Goal: Task Accomplishment & Management: Use online tool/utility

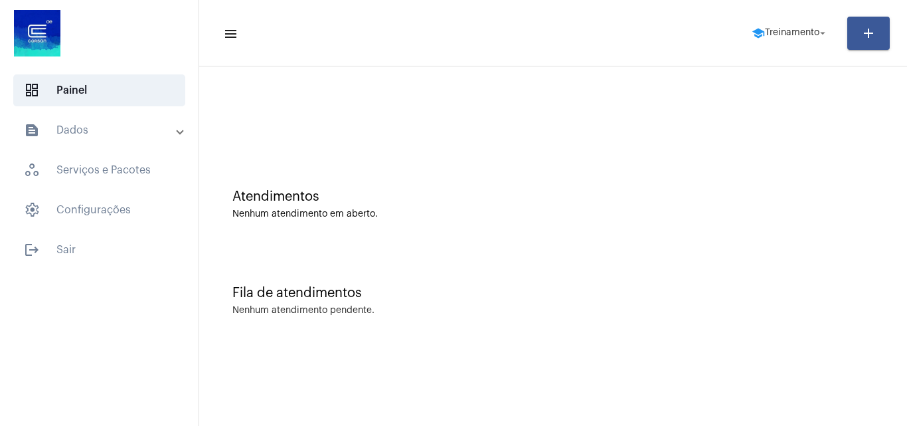
click at [107, 132] on mat-panel-title "text_snippet_outlined Dados" at bounding box center [100, 130] width 153 height 16
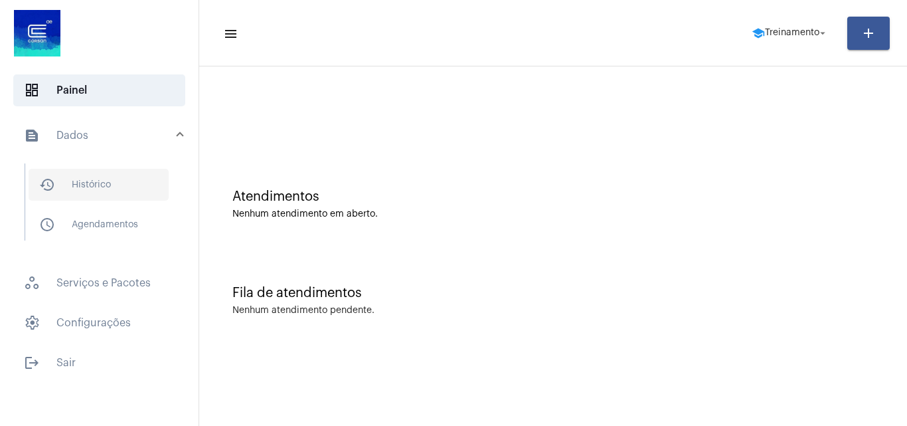
drag, startPoint x: 112, startPoint y: 179, endPoint x: 186, endPoint y: 193, distance: 75.8
click at [114, 179] on span "history_outlined Histórico" at bounding box center [99, 185] width 140 height 32
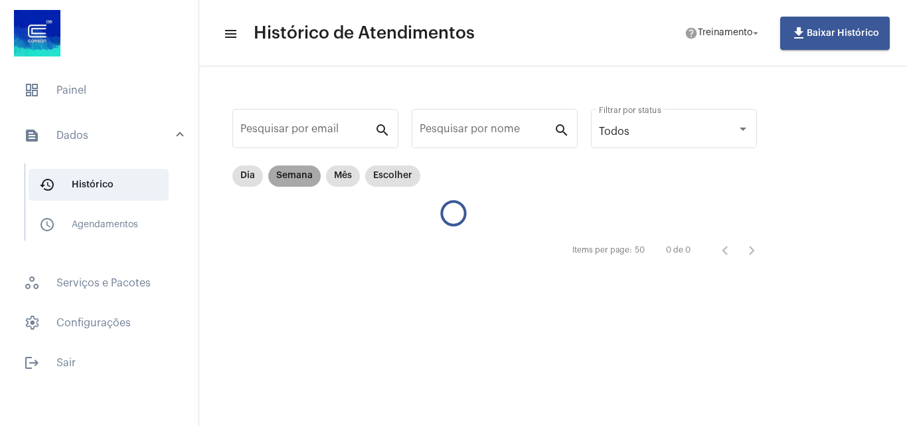
click at [301, 173] on mat-chip "Semana" at bounding box center [294, 175] width 52 height 21
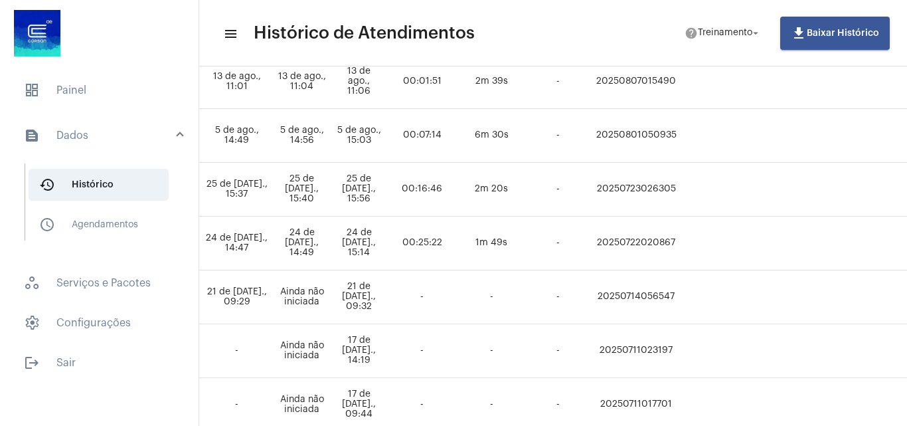
scroll to position [398, 726]
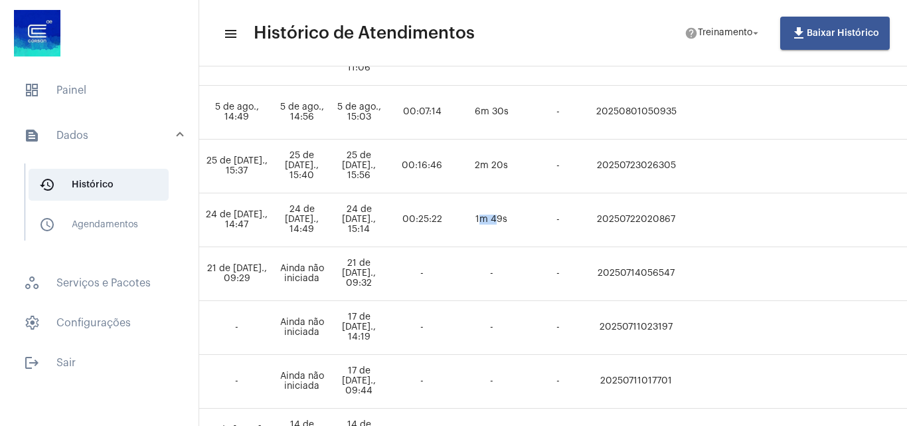
drag, startPoint x: 533, startPoint y: 217, endPoint x: 548, endPoint y: 219, distance: 16.1
click at [525, 219] on td "1m 49s" at bounding box center [491, 220] width 66 height 54
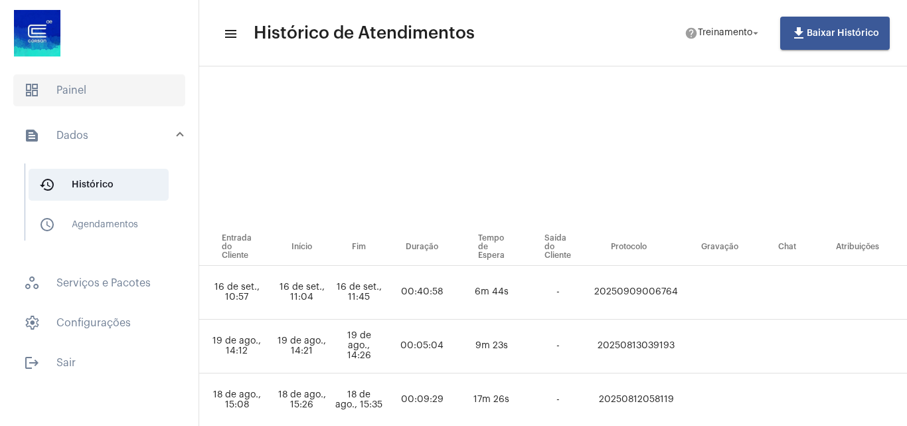
click at [118, 90] on span "dashboard Painel" at bounding box center [99, 90] width 172 height 32
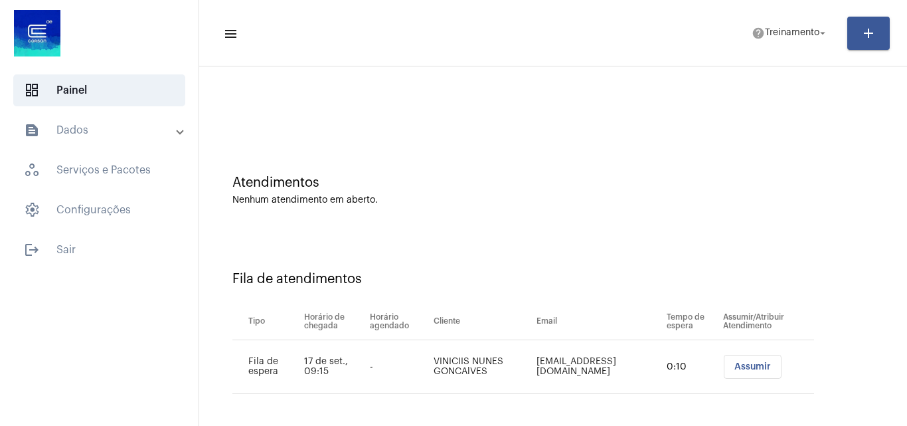
scroll to position [18, 0]
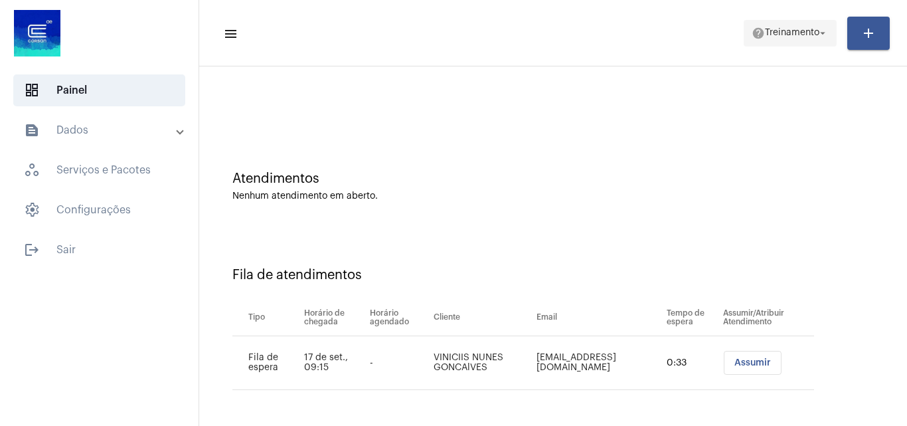
click at [784, 24] on span "help Treinamento arrow_drop_down" at bounding box center [790, 33] width 77 height 24
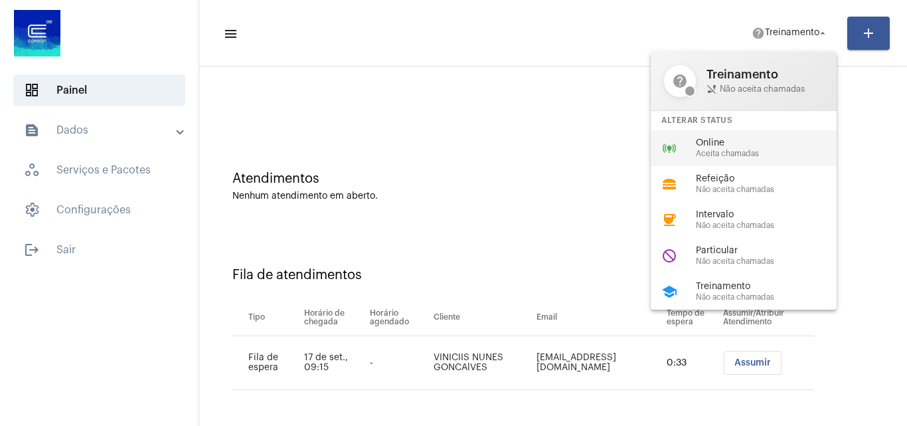
click at [748, 135] on div "online_prediction Online Aceita chamadas" at bounding box center [754, 148] width 207 height 36
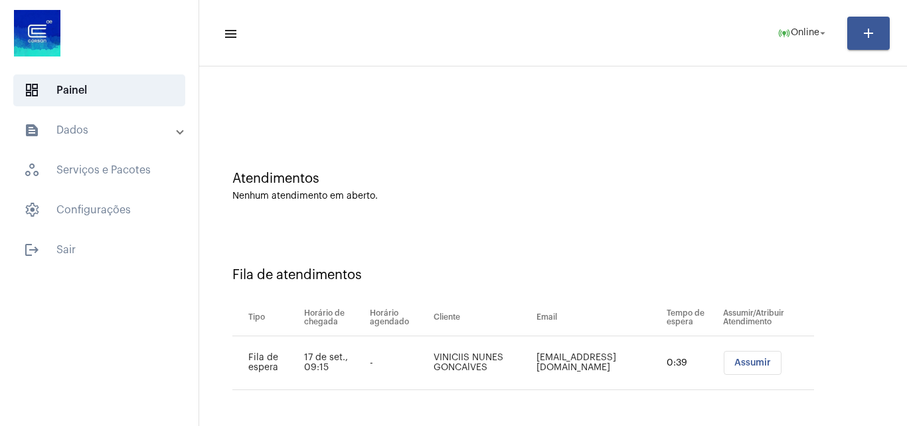
click at [734, 360] on span "Assumir" at bounding box center [752, 362] width 37 height 9
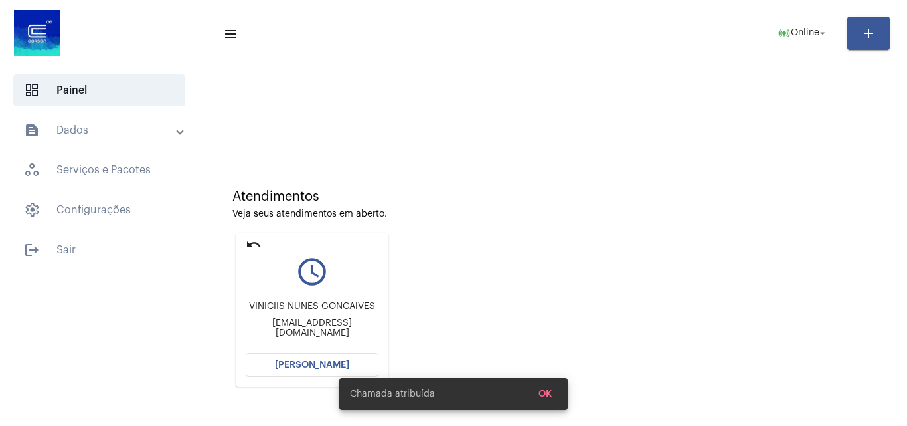
click at [303, 368] on span "[PERSON_NAME]" at bounding box center [312, 364] width 74 height 9
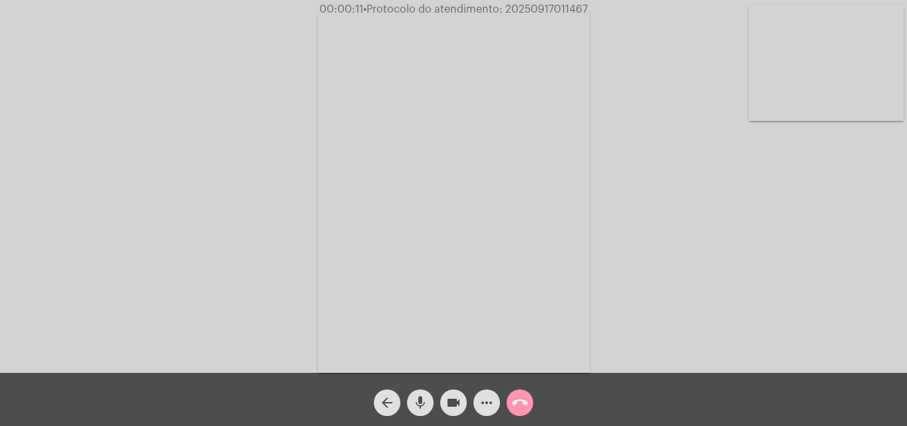
click at [556, 10] on span "• Protocolo do atendimento: 20250917011467" at bounding box center [475, 9] width 224 height 11
copy span "20250917011467"
click at [475, 139] on video at bounding box center [454, 191] width 272 height 363
click at [200, 161] on video at bounding box center [203, 190] width 272 height 363
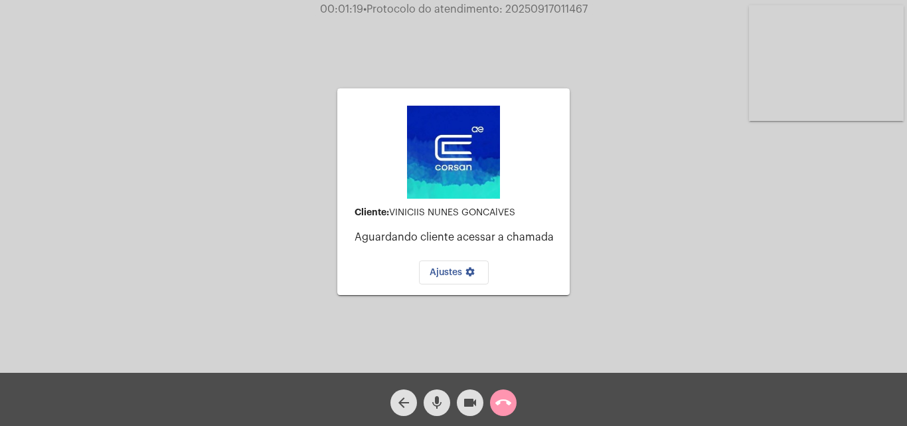
drag, startPoint x: 491, startPoint y: 214, endPoint x: 393, endPoint y: 218, distance: 98.4
click at [393, 218] on mat-card-content "Cliente: VINICIIS [PERSON_NAME] [PERSON_NAME] Aguardando cliente acessar a cham…" at bounding box center [453, 191] width 211 height 185
click at [529, 205] on mat-card-content "Cliente: VINICIIS [PERSON_NAME] [PERSON_NAME] Aguardando cliente acessar a cham…" at bounding box center [453, 191] width 211 height 185
click at [514, 396] on button "call_end" at bounding box center [503, 402] width 27 height 27
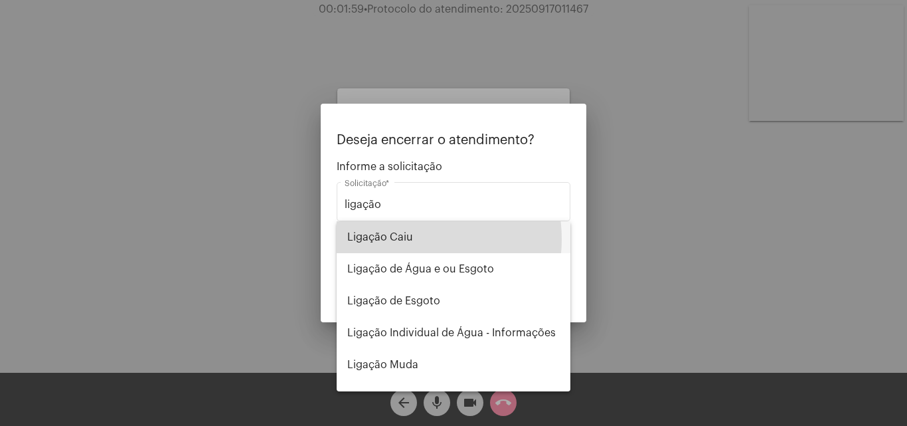
click at [408, 239] on span "Ligação Caiu" at bounding box center [453, 237] width 212 height 32
type input "Ligação Caiu"
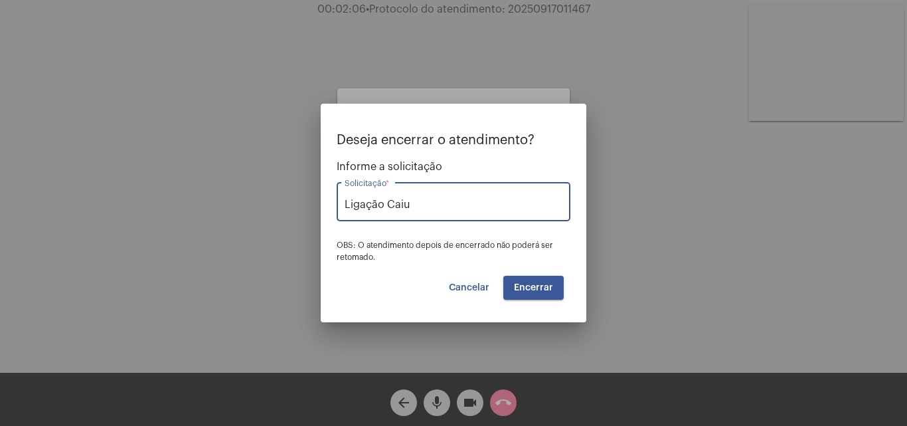
click at [556, 297] on button "Encerrar" at bounding box center [533, 288] width 60 height 24
click at [556, 292] on button "Encerrar" at bounding box center [533, 288] width 60 height 24
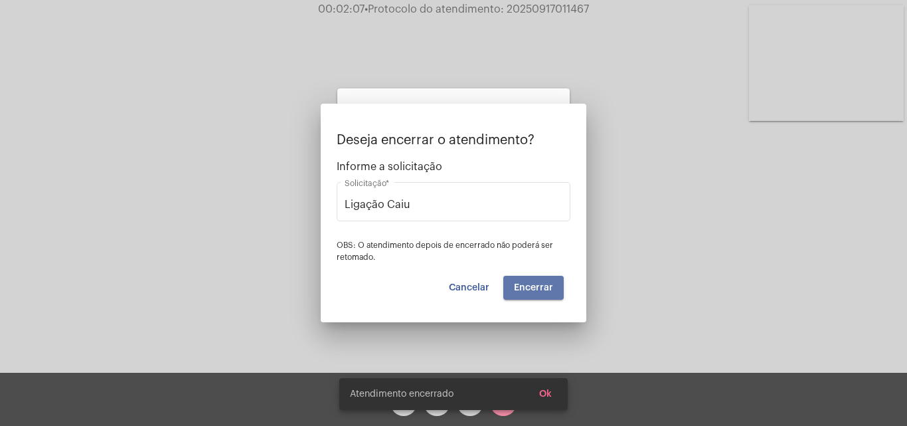
click at [556, 292] on button "Encerrar" at bounding box center [533, 288] width 60 height 24
click at [556, 292] on mat-card "Cliente: VINICIIS [PERSON_NAME] [PERSON_NAME] Aguardando cliente acessar a cham…" at bounding box center [453, 191] width 232 height 207
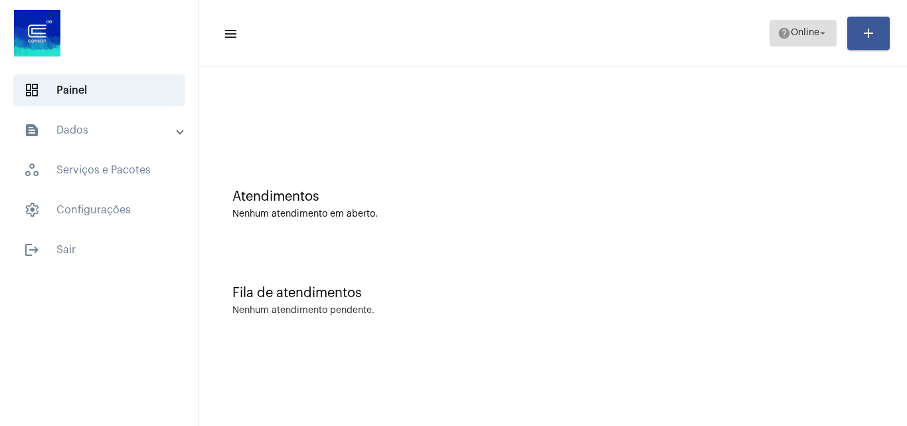
click at [795, 33] on span "Online" at bounding box center [805, 33] width 29 height 9
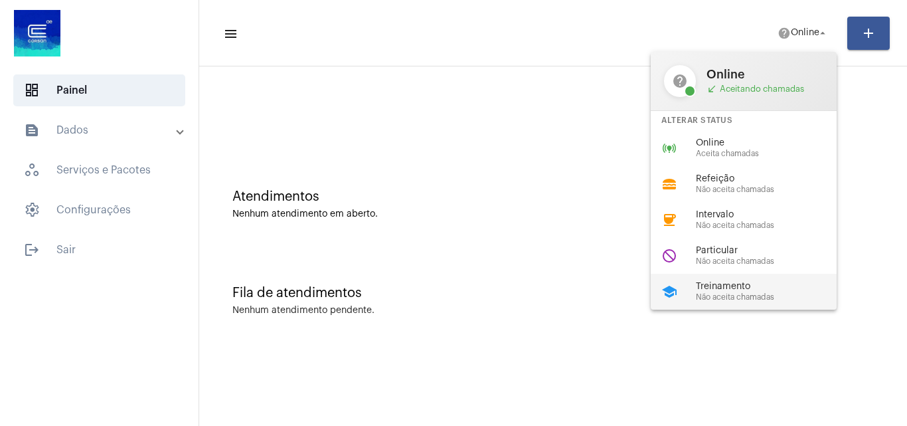
click at [749, 284] on span "Treinamento" at bounding box center [771, 287] width 151 height 10
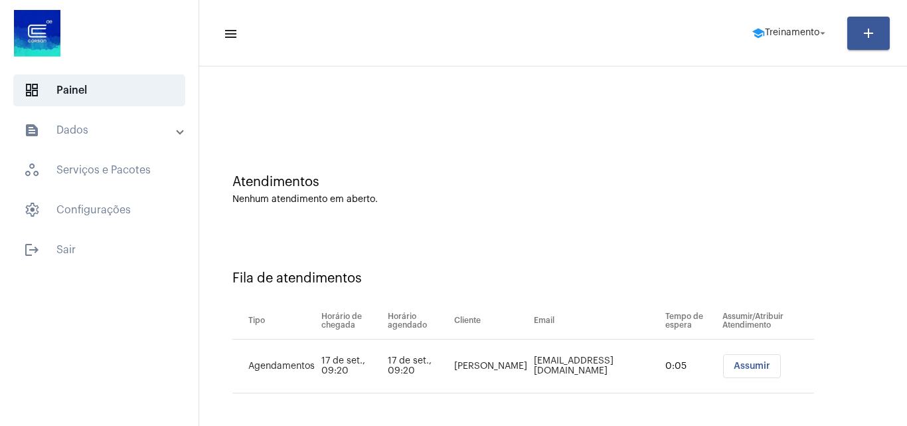
scroll to position [18, 0]
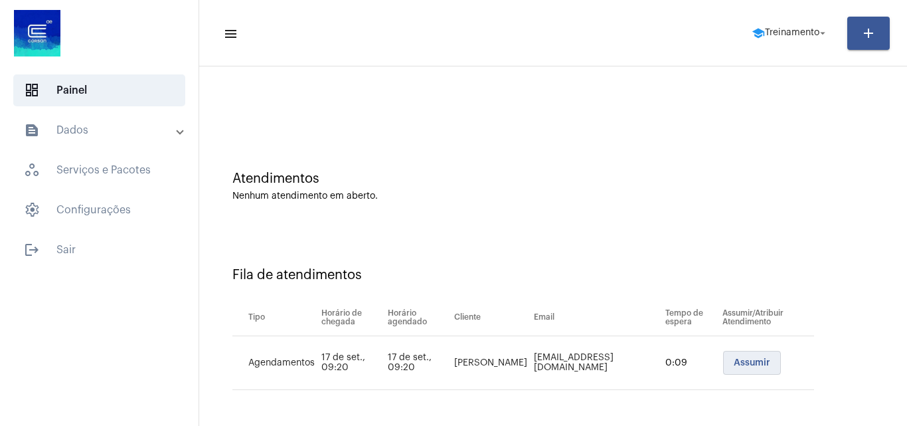
click at [737, 363] on span "Assumir" at bounding box center [752, 362] width 37 height 9
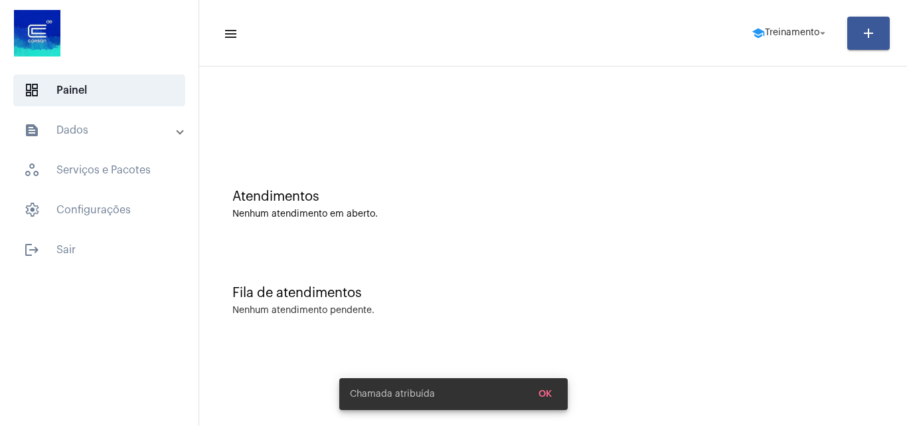
scroll to position [0, 0]
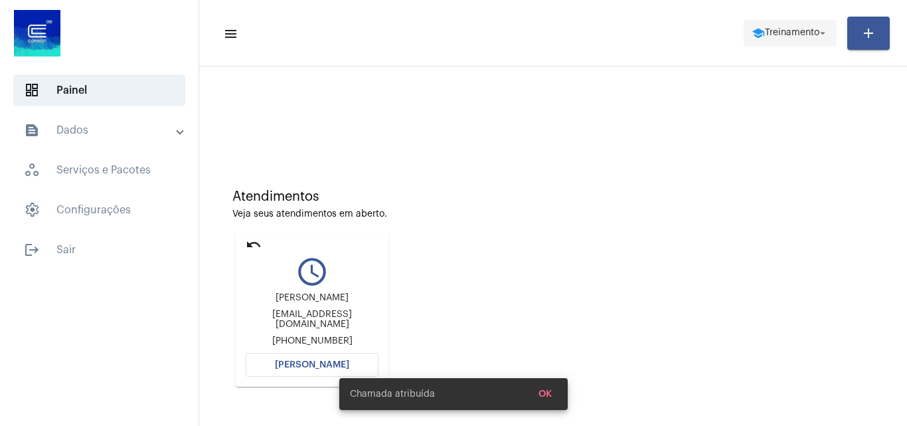
click at [779, 39] on span "school Treinamento arrow_drop_down" at bounding box center [790, 33] width 77 height 24
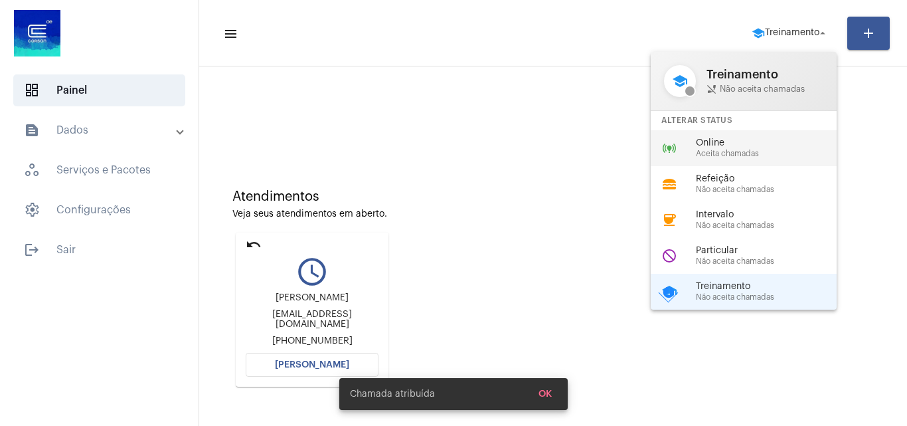
click at [742, 143] on span "Online" at bounding box center [771, 143] width 151 height 10
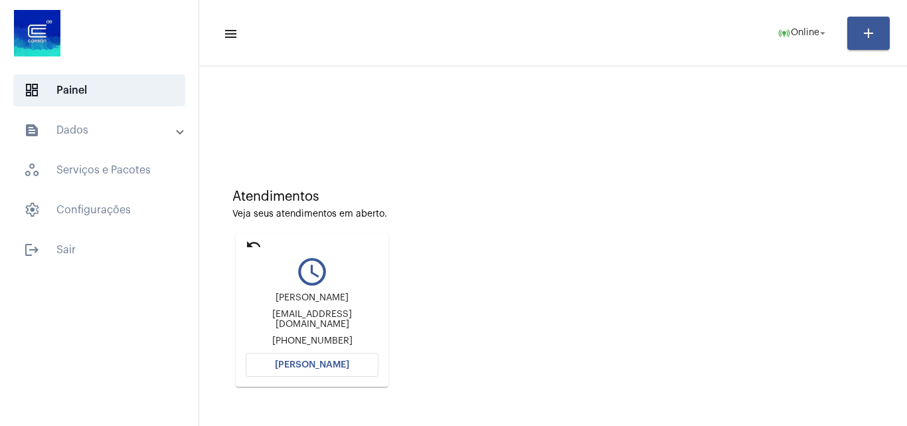
drag, startPoint x: 409, startPoint y: 171, endPoint x: 426, endPoint y: 290, distance: 119.5
click at [409, 172] on div "Atendimentos Veja seus atendimentos em aberto. undo query_builder [PERSON_NAME]…" at bounding box center [553, 282] width 695 height 267
click at [304, 363] on span "[PERSON_NAME]" at bounding box center [312, 364] width 74 height 9
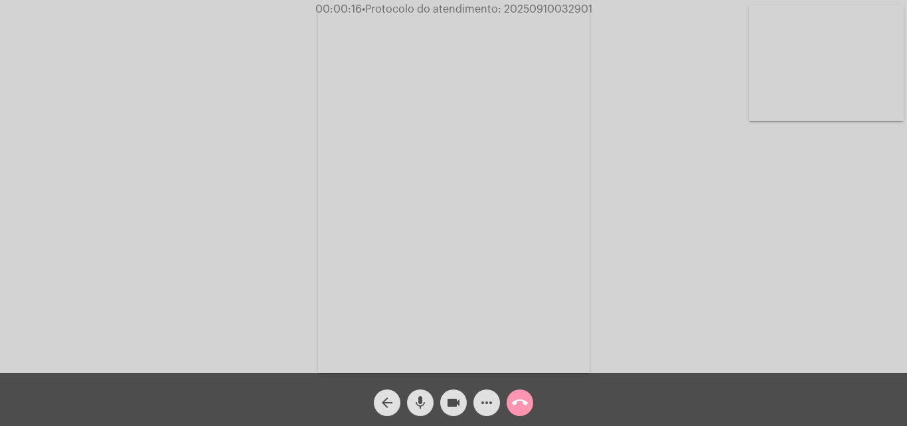
click at [556, 8] on span "• Protocolo do atendimento: 20250910032901" at bounding box center [477, 9] width 230 height 11
copy span "20250910032901"
click at [782, 61] on video at bounding box center [826, 63] width 155 height 116
click at [155, 189] on video at bounding box center [167, 190] width 155 height 206
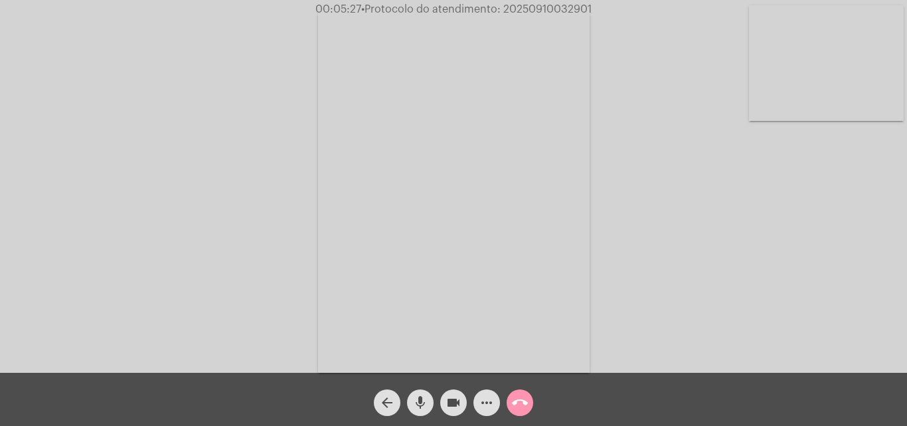
click at [843, 68] on video at bounding box center [826, 63] width 155 height 116
click at [168, 201] on video at bounding box center [167, 190] width 155 height 206
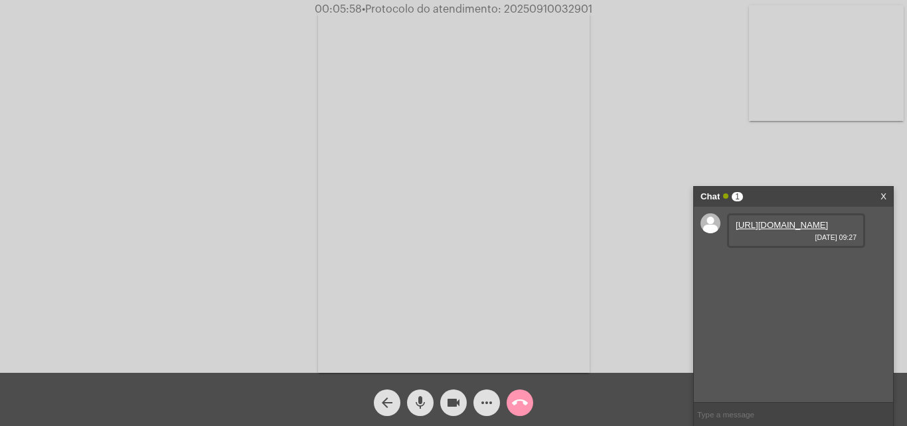
click at [770, 230] on link "[URL][DOMAIN_NAME]" at bounding box center [782, 225] width 92 height 10
click at [782, 268] on link "[URL][DOMAIN_NAME]" at bounding box center [782, 263] width 92 height 10
click at [786, 305] on link "[URL][DOMAIN_NAME]" at bounding box center [782, 300] width 92 height 10
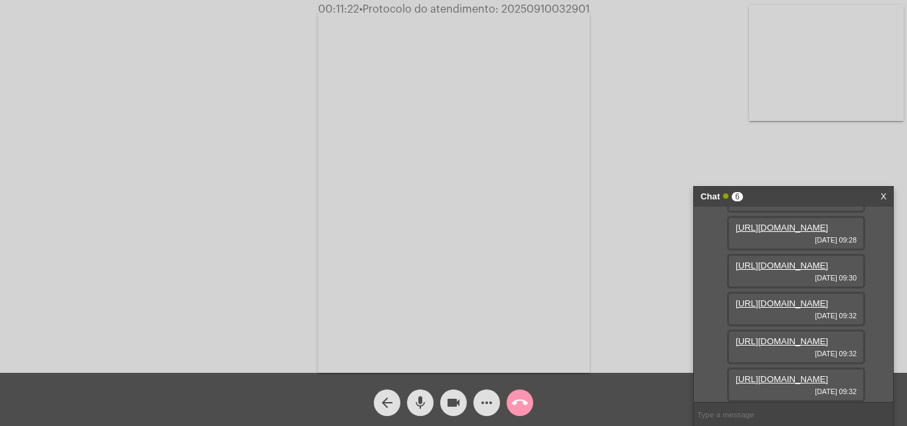
scroll to position [133, 0]
click at [804, 308] on link "[URL][DOMAIN_NAME]" at bounding box center [782, 303] width 92 height 10
click at [788, 336] on link "[URL][DOMAIN_NAME]" at bounding box center [782, 341] width 92 height 10
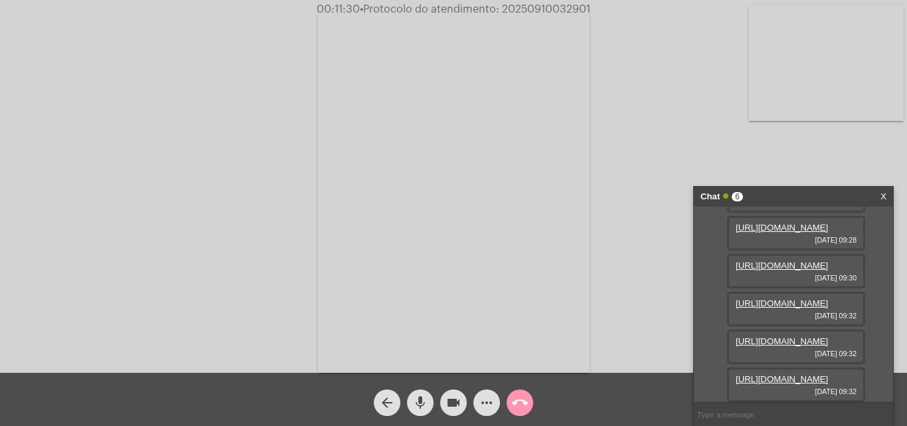
click at [794, 374] on link "[URL][DOMAIN_NAME]" at bounding box center [782, 379] width 92 height 10
click at [847, 76] on video at bounding box center [826, 63] width 155 height 116
click at [183, 200] on video at bounding box center [167, 190] width 155 height 206
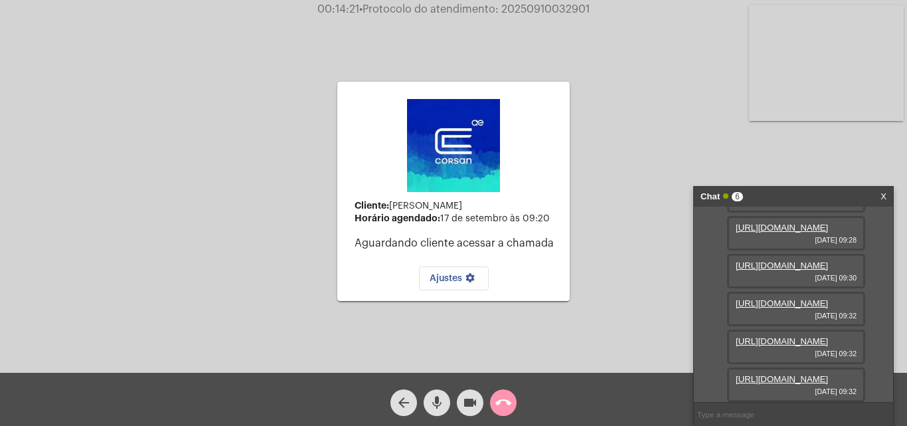
drag, startPoint x: 541, startPoint y: 206, endPoint x: 393, endPoint y: 209, distance: 147.5
click at [393, 209] on div "Cliente: [PERSON_NAME]" at bounding box center [457, 206] width 205 height 11
copy div "[PERSON_NAME]"
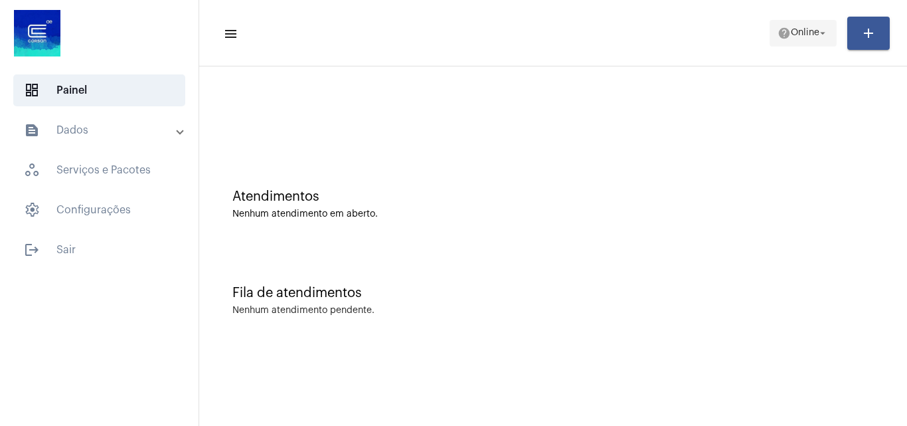
click at [796, 33] on span "Online" at bounding box center [805, 33] width 29 height 9
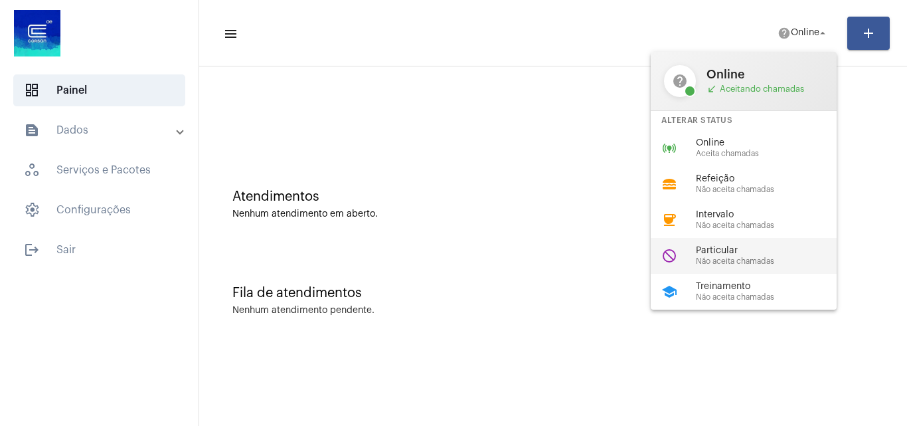
click at [752, 262] on span "Não aceita chamadas" at bounding box center [771, 261] width 151 height 9
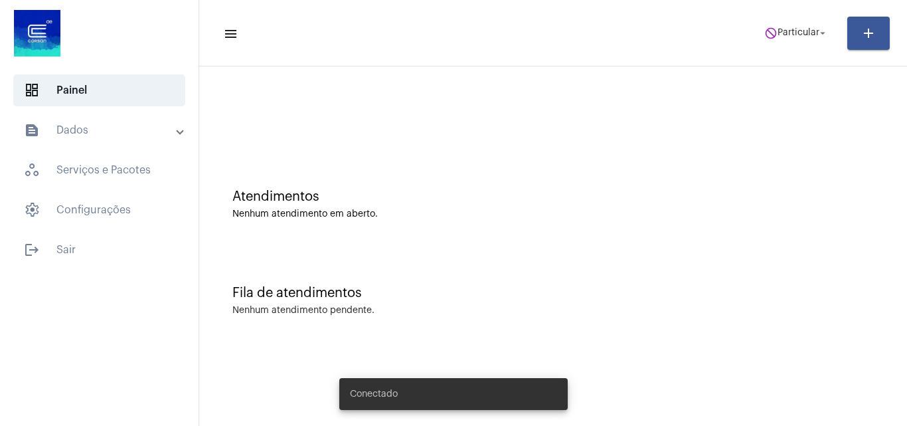
click at [799, 17] on mat-toolbar-row "menu do_not_disturb Particular arrow_drop_down add" at bounding box center [553, 33] width 708 height 42
click at [799, 21] on span "do_not_disturb Particular arrow_drop_down" at bounding box center [796, 33] width 64 height 24
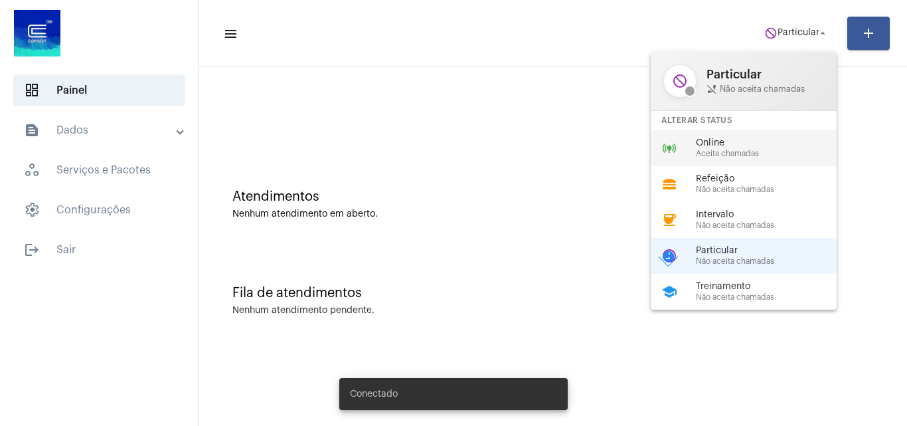
click at [745, 147] on span "Online" at bounding box center [771, 143] width 151 height 10
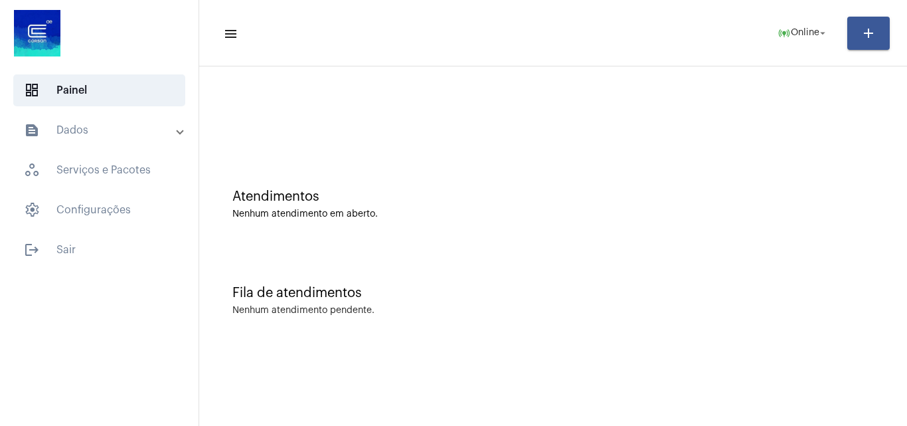
click at [94, 118] on mat-expansion-panel-header "text_snippet_outlined Dados" at bounding box center [103, 130] width 191 height 32
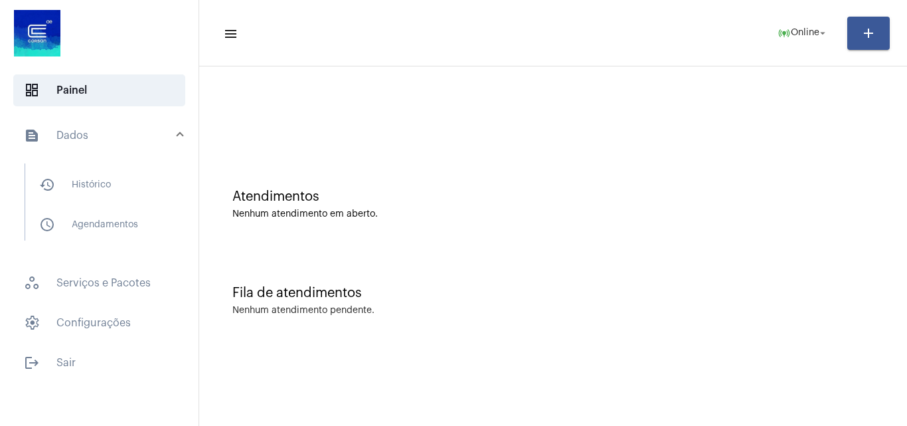
click at [155, 138] on mat-panel-title "text_snippet_outlined Dados" at bounding box center [100, 135] width 153 height 16
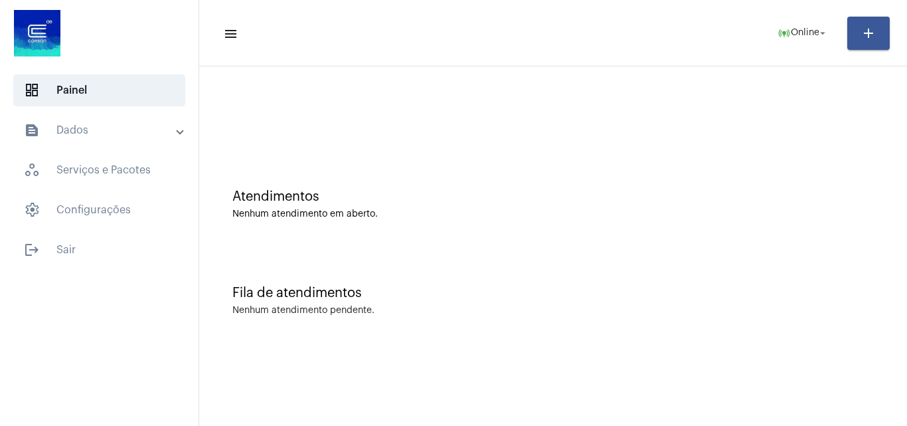
click at [151, 136] on mat-panel-title "text_snippet_outlined Dados" at bounding box center [100, 130] width 153 height 16
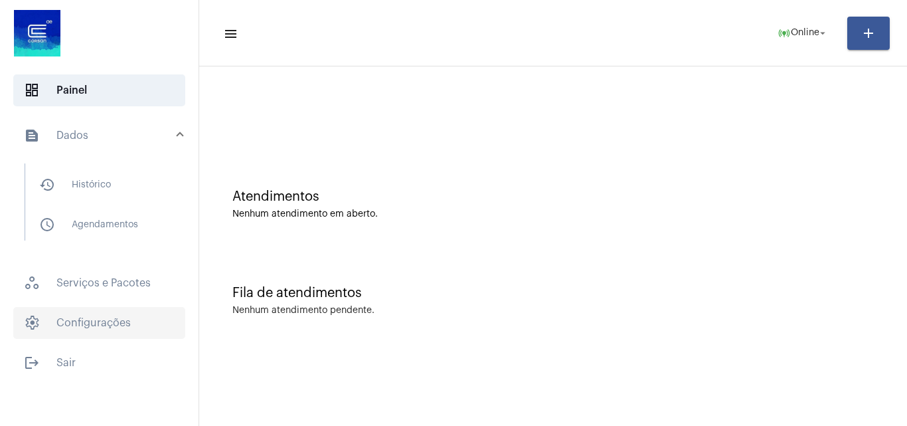
click at [104, 329] on span "settings Configurações" at bounding box center [99, 323] width 172 height 32
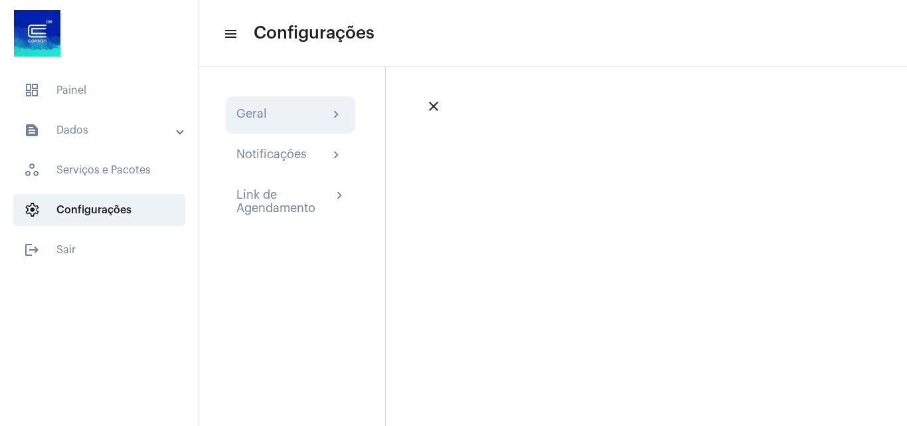
click at [321, 116] on div "Geral chevron_right" at bounding box center [290, 115] width 108 height 16
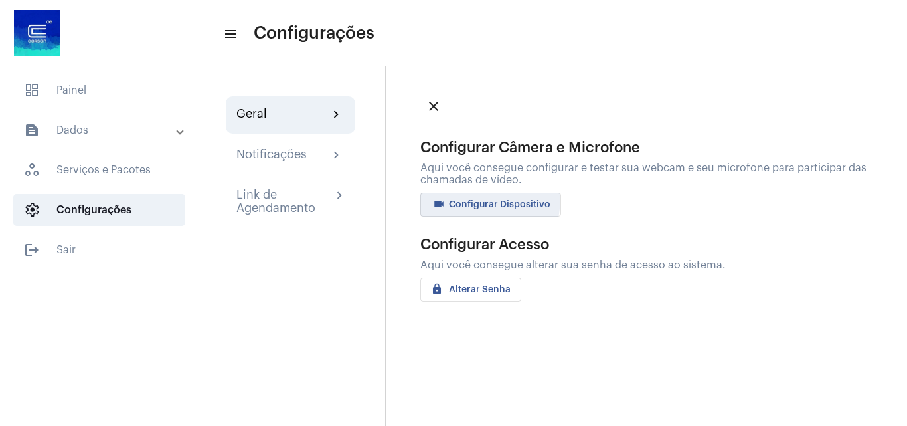
click at [469, 199] on button "videocam Configurar Dispositivo" at bounding box center [490, 205] width 141 height 24
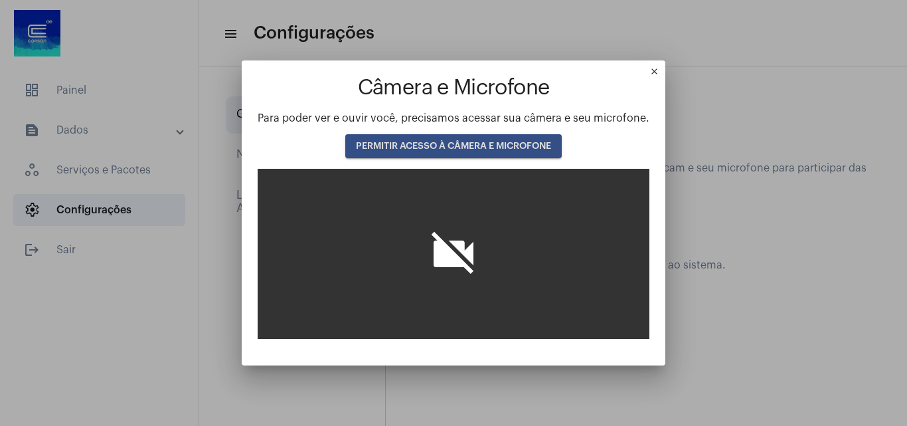
click at [499, 147] on span "PERMITIR ACESSO À CÂMERA E MICROFONE" at bounding box center [453, 145] width 195 height 9
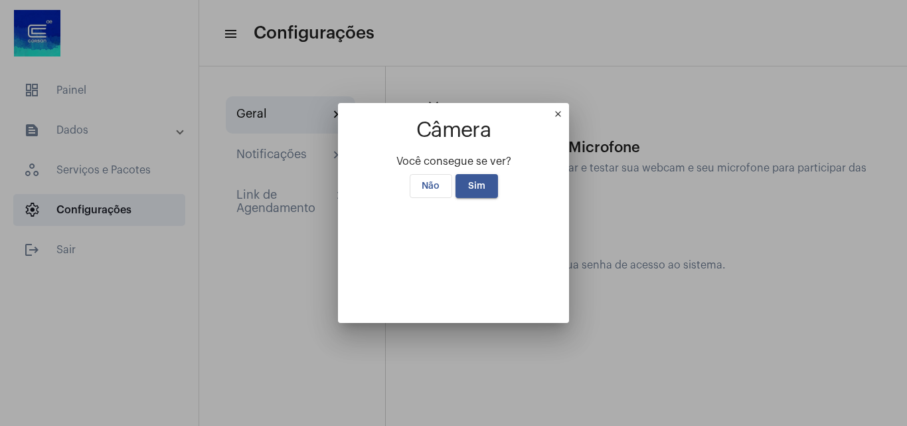
click at [569, 109] on mat-icon "close" at bounding box center [561, 117] width 16 height 16
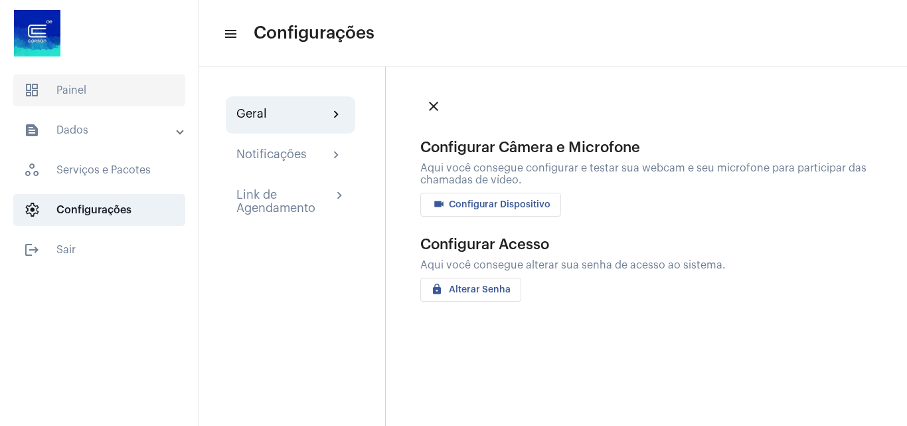
click at [94, 83] on span "dashboard Painel" at bounding box center [99, 90] width 172 height 32
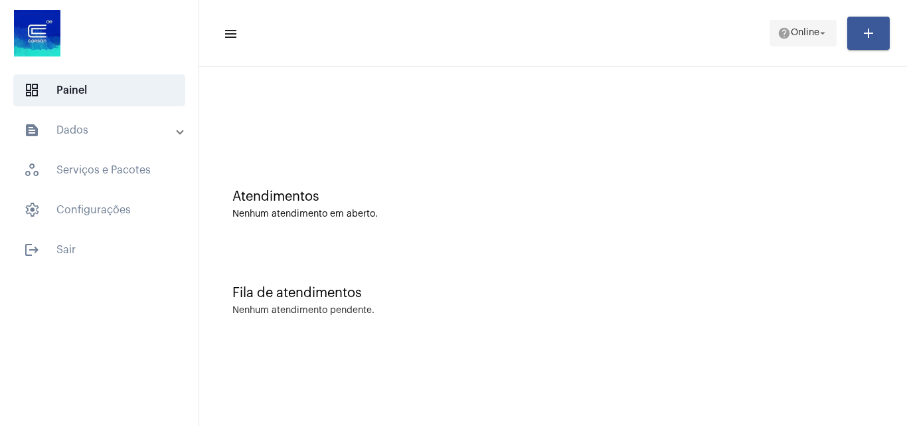
click at [791, 35] on span "Online" at bounding box center [805, 33] width 29 height 9
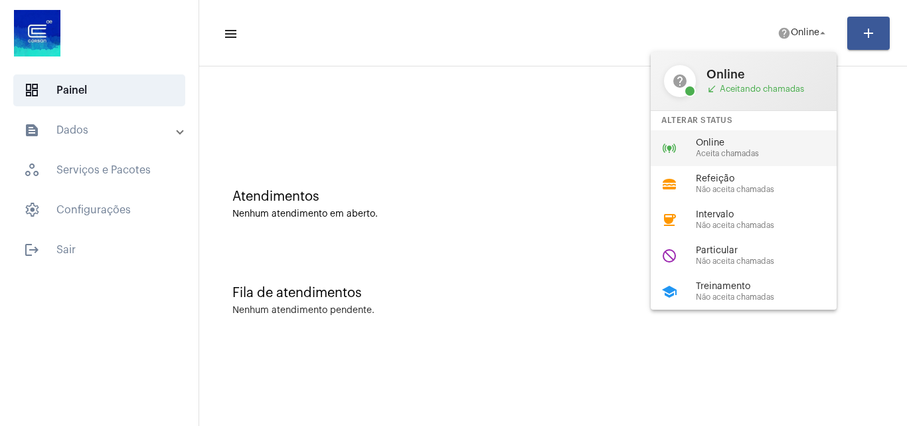
click at [708, 139] on span "Online" at bounding box center [771, 143] width 151 height 10
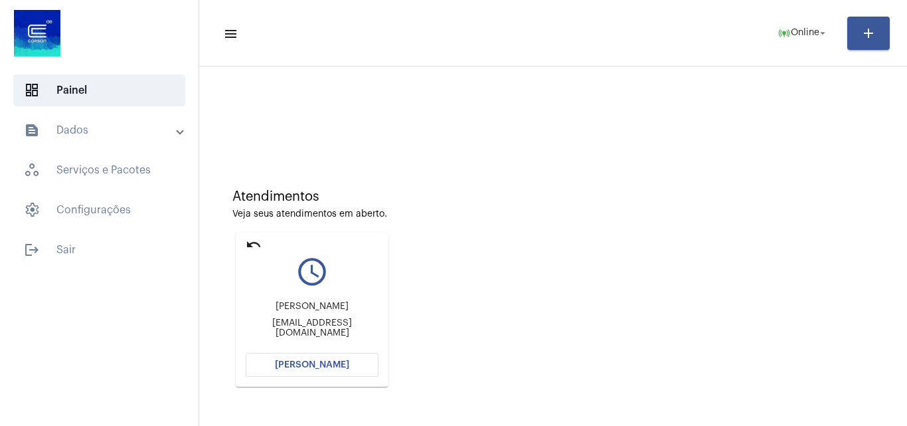
click at [339, 359] on button "[PERSON_NAME]" at bounding box center [312, 365] width 133 height 24
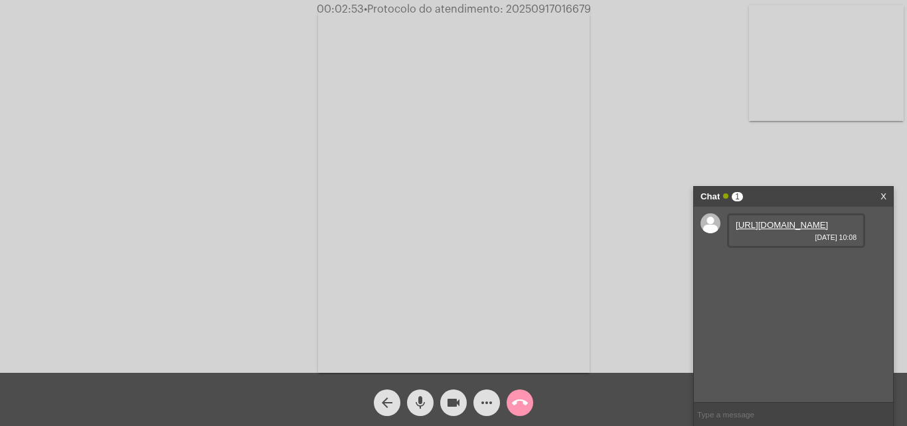
click at [778, 230] on link "[URL][DOMAIN_NAME]" at bounding box center [782, 225] width 92 height 10
click at [777, 268] on link "[URL][DOMAIN_NAME]" at bounding box center [782, 263] width 92 height 10
click at [766, 305] on link "[URL][DOMAIN_NAME]" at bounding box center [782, 300] width 92 height 10
click at [545, 11] on span "• Protocolo do atendimento: 20250917016679" at bounding box center [476, 9] width 227 height 11
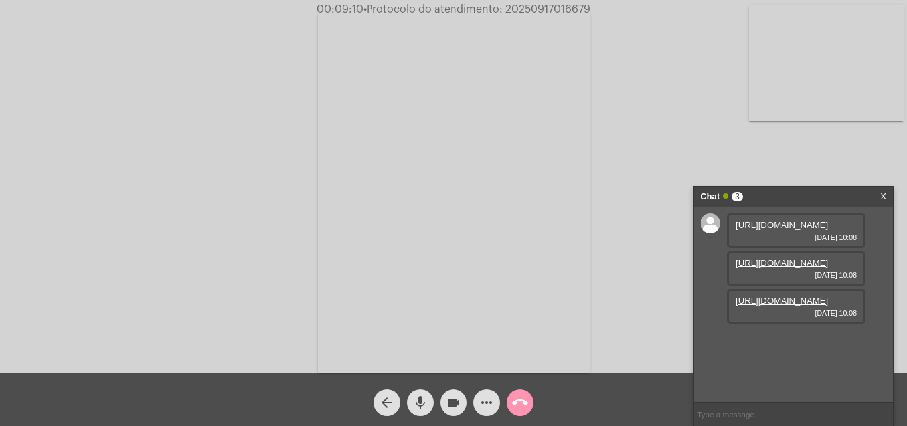
click at [545, 11] on span "• Protocolo do atendimento: 20250917016679" at bounding box center [476, 9] width 227 height 11
copy span "20250917016679"
click at [753, 417] on input "text" at bounding box center [793, 413] width 199 height 23
paste input "20250917016679"
type input "20250917016679"
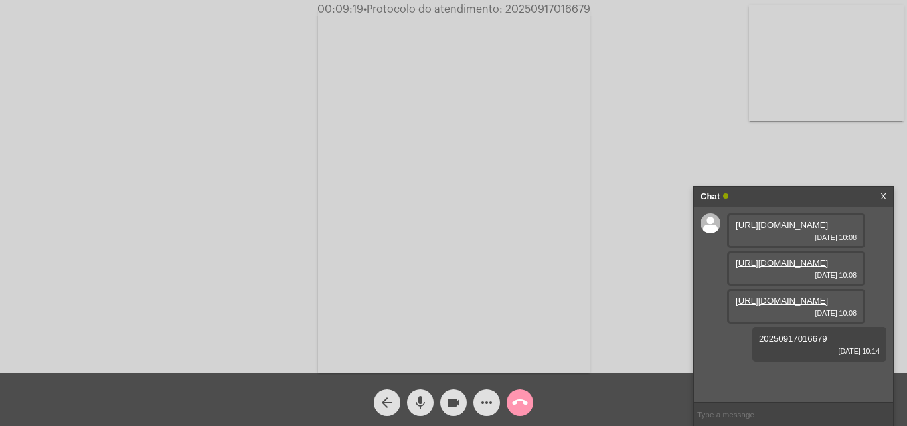
scroll to position [49, 0]
click at [524, 398] on mat-icon "call_end" at bounding box center [520, 402] width 16 height 16
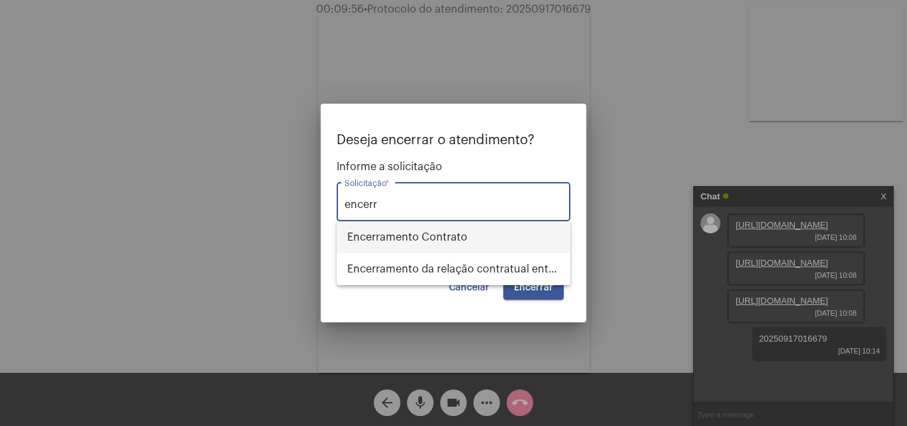
click at [485, 238] on span "Encerramento Contrato" at bounding box center [453, 237] width 212 height 32
type input "Encerramento Contrato"
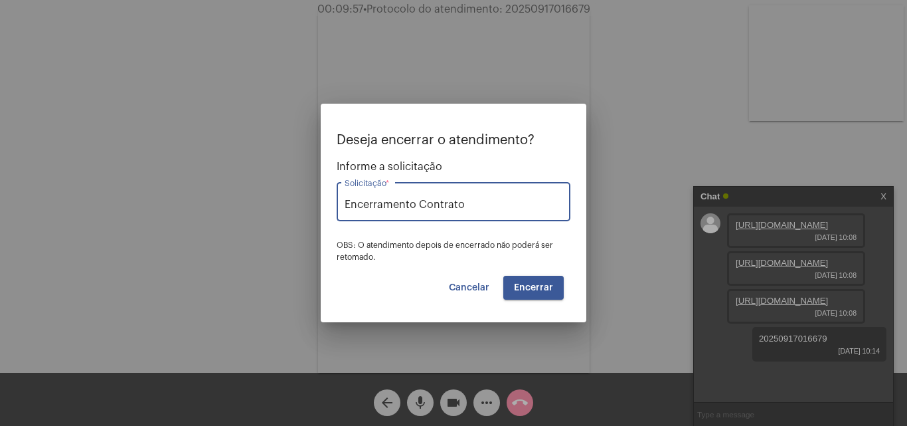
click at [525, 290] on span "Encerrar" at bounding box center [533, 287] width 39 height 9
click at [545, 282] on button "Encerrar" at bounding box center [533, 288] width 60 height 24
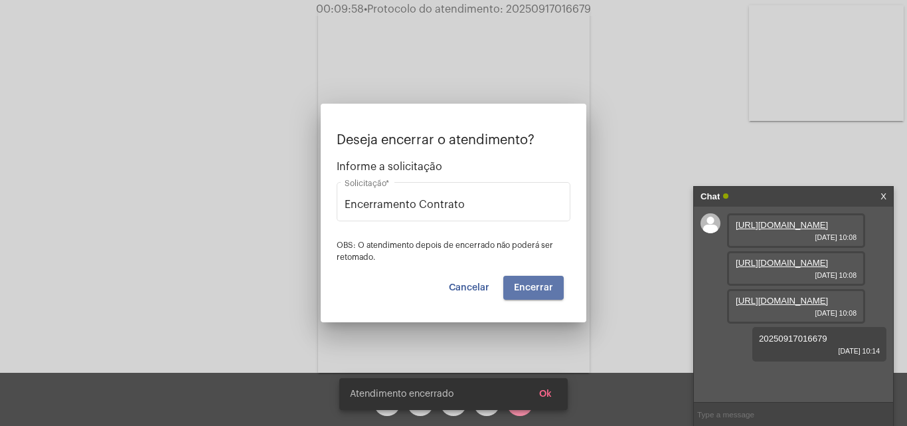
click at [545, 282] on button "Encerrar" at bounding box center [533, 288] width 60 height 24
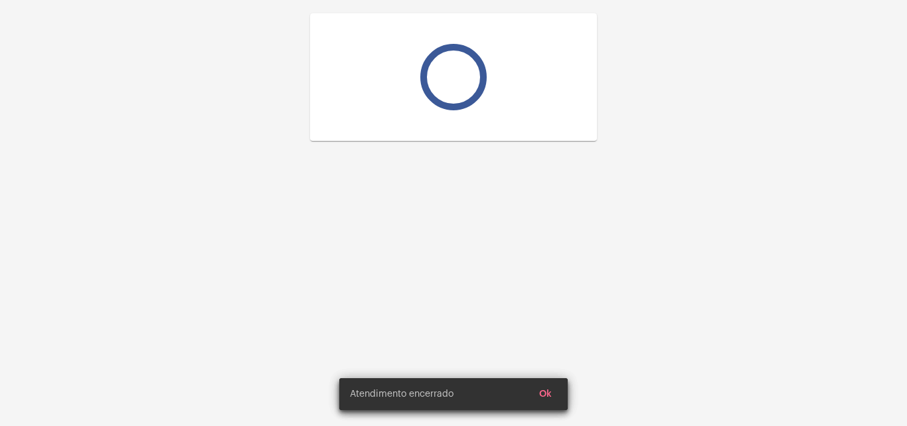
click at [545, 282] on div at bounding box center [453, 213] width 907 height 426
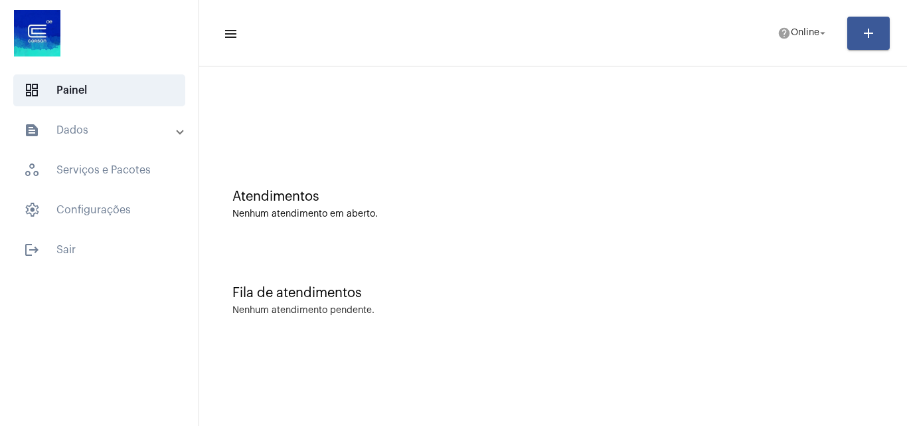
click at [496, 149] on div "Atendimentos Nenhum atendimento em aberto." at bounding box center [553, 197] width 695 height 96
click at [124, 136] on mat-panel-title "text_snippet_outlined Dados" at bounding box center [100, 130] width 153 height 16
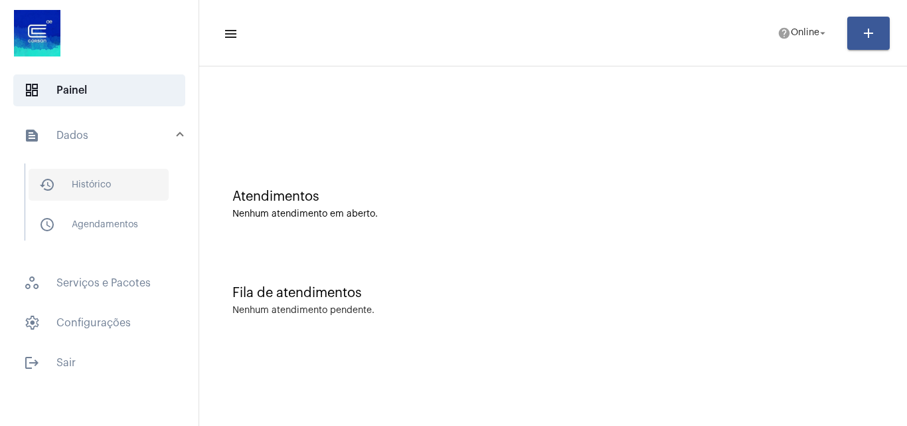
click at [96, 187] on span "history_outlined Histórico" at bounding box center [99, 185] width 140 height 32
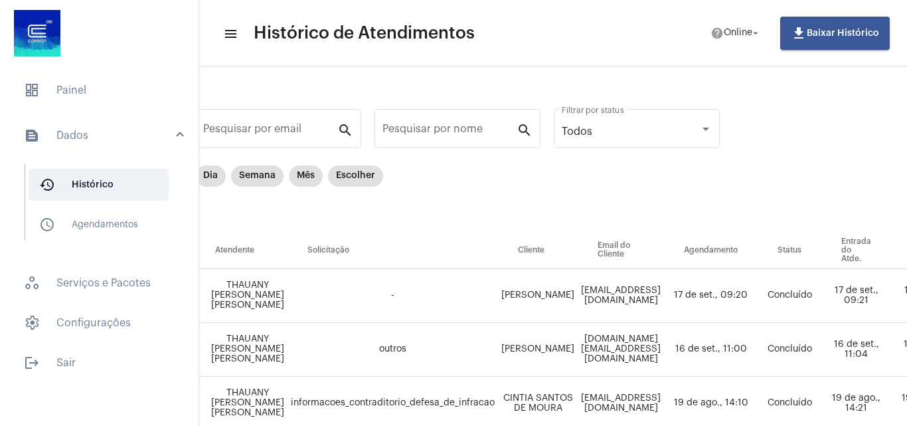
scroll to position [0, 33]
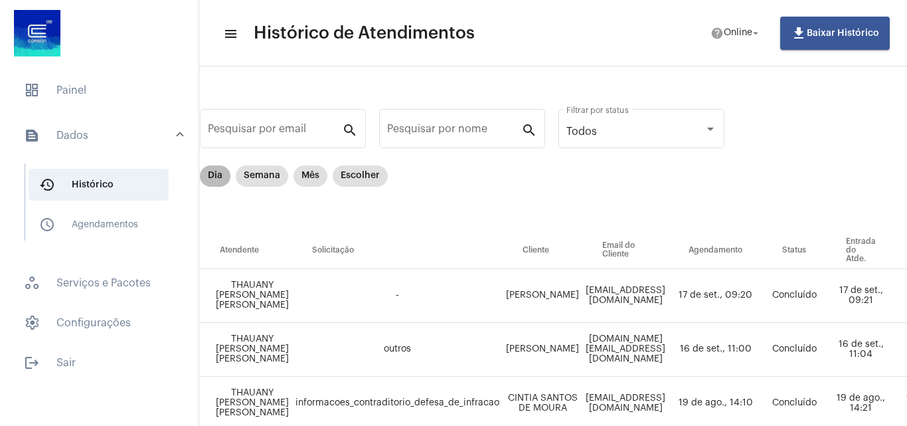
click at [215, 174] on mat-chip "Dia" at bounding box center [215, 175] width 31 height 21
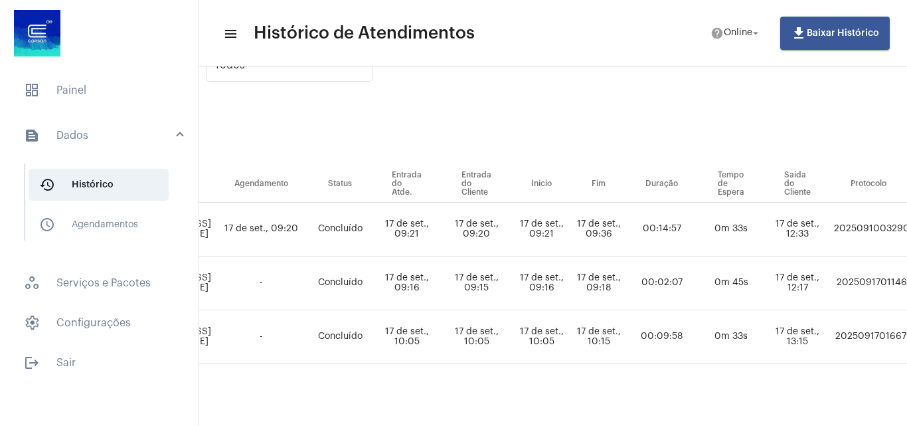
scroll to position [66, 367]
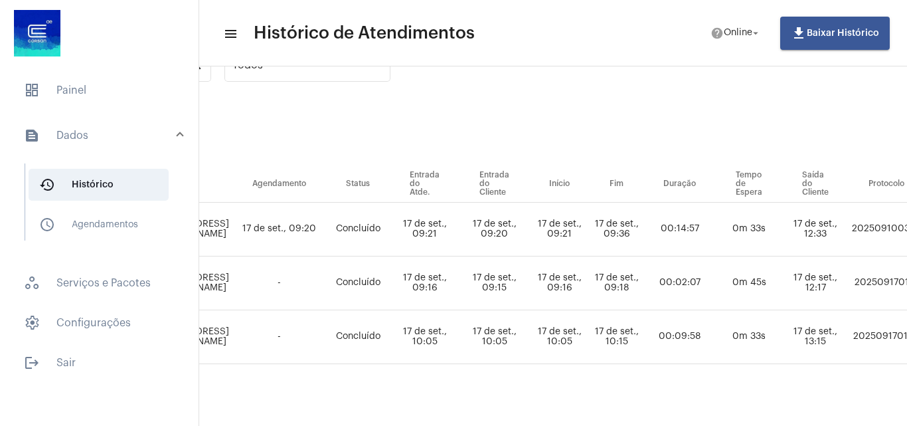
drag, startPoint x: 606, startPoint y: 338, endPoint x: 663, endPoint y: 338, distance: 56.4
click at [663, 338] on tr "[PERSON_NAME] [PERSON_NAME] encerramento_contrato [PERSON_NAME] [EMAIL_ADDRESS]…" at bounding box center [534, 337] width 1337 height 54
click at [129, 102] on span "dashboard Painel" at bounding box center [99, 90] width 172 height 32
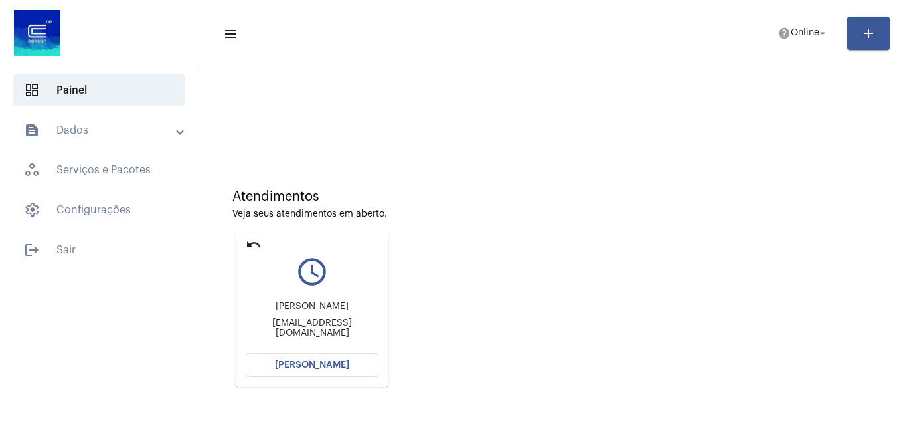
click at [317, 368] on span "[PERSON_NAME]" at bounding box center [312, 364] width 74 height 9
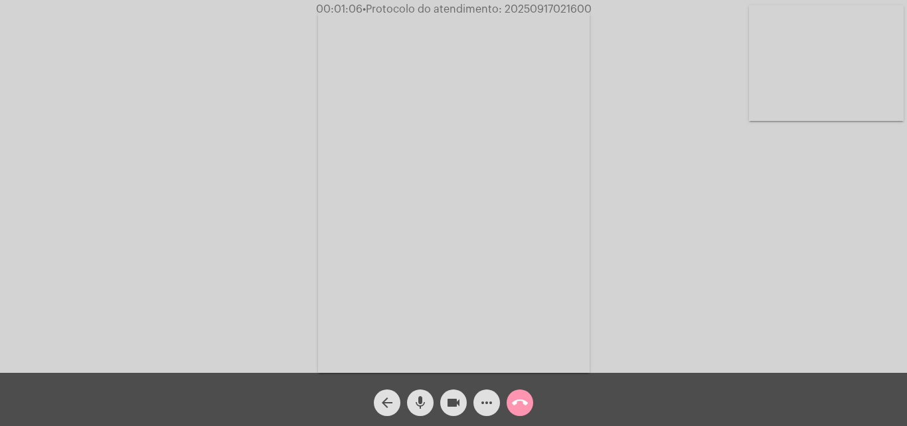
click at [830, 72] on video at bounding box center [826, 63] width 155 height 116
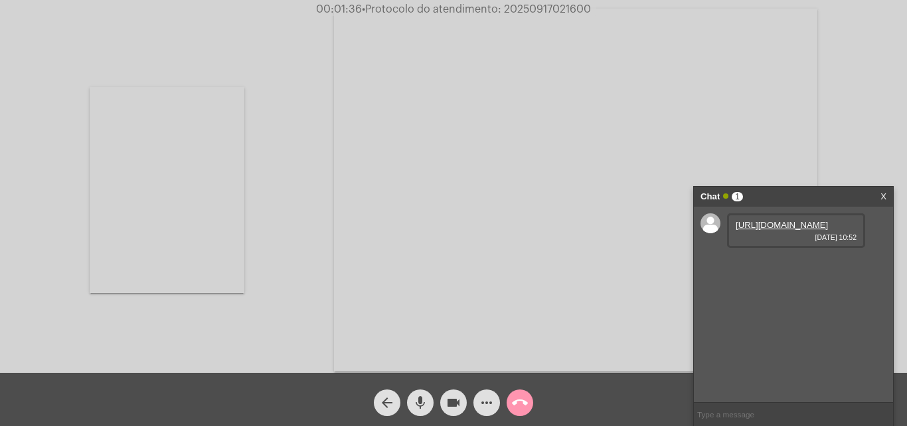
click at [755, 230] on link "[URL][DOMAIN_NAME]" at bounding box center [782, 225] width 92 height 10
click at [788, 268] on link "[URL][DOMAIN_NAME]" at bounding box center [782, 263] width 92 height 10
click at [181, 168] on video at bounding box center [167, 190] width 155 height 206
click at [783, 305] on link "[URL][DOMAIN_NAME]" at bounding box center [782, 300] width 92 height 10
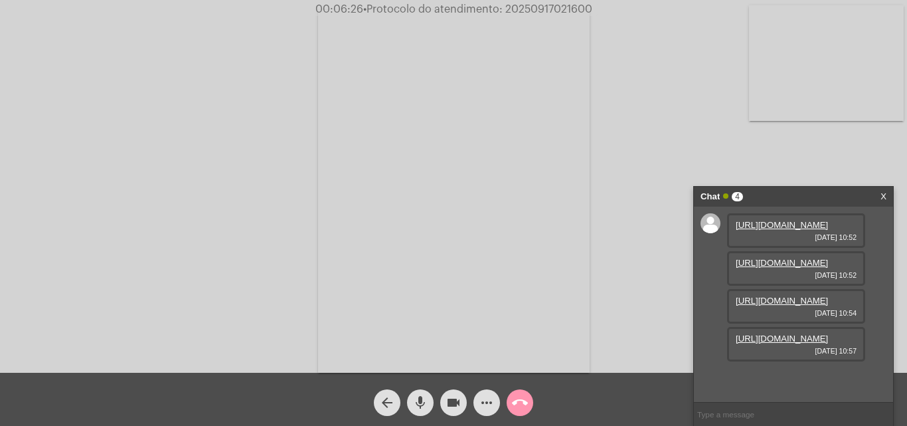
scroll to position [79, 0]
click at [792, 343] on link "[URL][DOMAIN_NAME]" at bounding box center [782, 338] width 92 height 10
click at [561, 6] on span "• Protocolo do atendimento: 20250917021600" at bounding box center [476, 9] width 229 height 11
copy span "20250917021600"
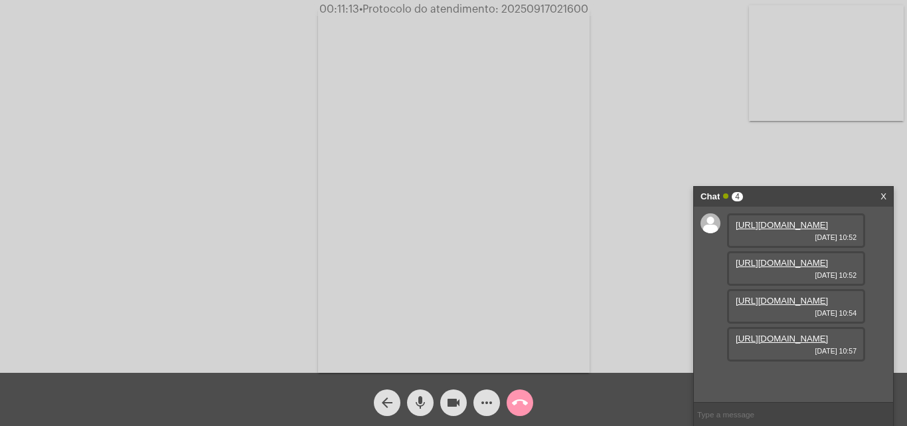
click at [531, 396] on button "call_end" at bounding box center [520, 402] width 27 height 27
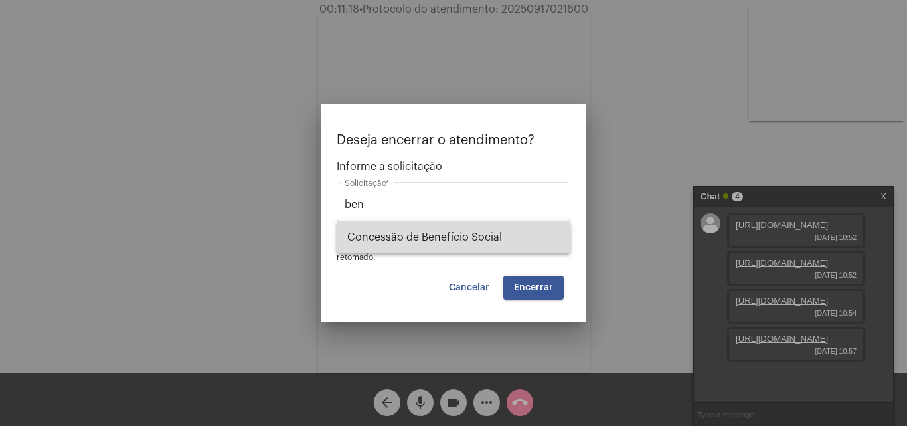
click at [461, 234] on span "Concessão de Benefício Social" at bounding box center [453, 237] width 212 height 32
type input "Concessão de Benefício Social"
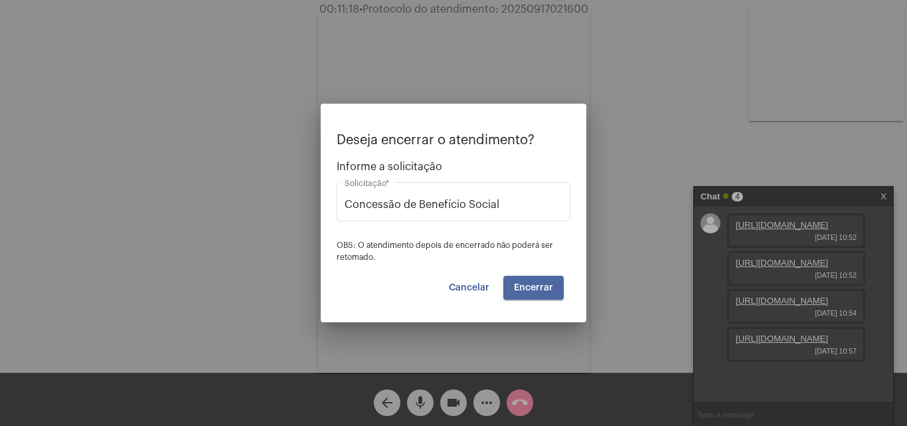
click at [545, 283] on span "Encerrar" at bounding box center [533, 287] width 39 height 9
click at [545, 284] on span "Encerrar" at bounding box center [533, 287] width 39 height 9
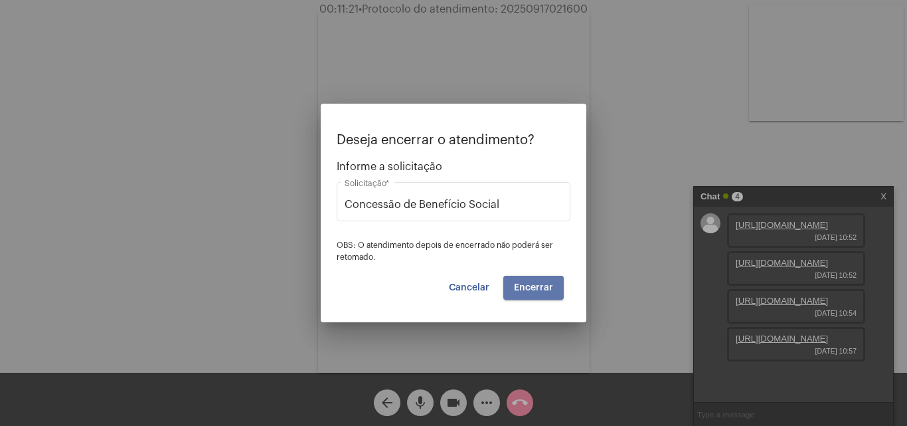
click at [545, 284] on span "Encerrar" at bounding box center [533, 287] width 39 height 9
click at [545, 280] on button "Encerrar" at bounding box center [533, 288] width 60 height 24
click at [539, 280] on button "Encerrar" at bounding box center [533, 288] width 60 height 24
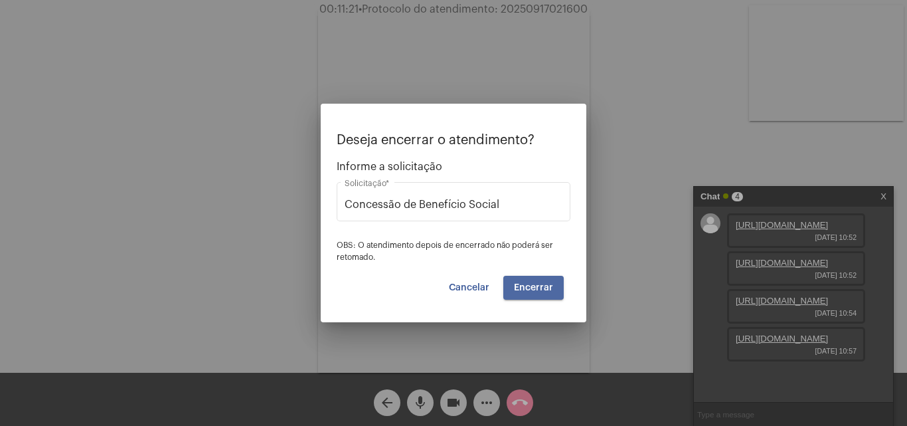
click at [539, 280] on button "Encerrar" at bounding box center [533, 288] width 60 height 24
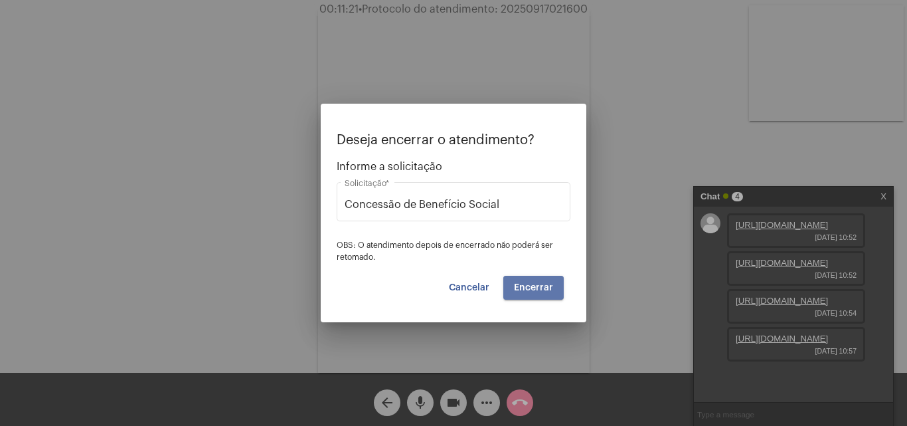
click at [539, 280] on button "Encerrar" at bounding box center [533, 288] width 60 height 24
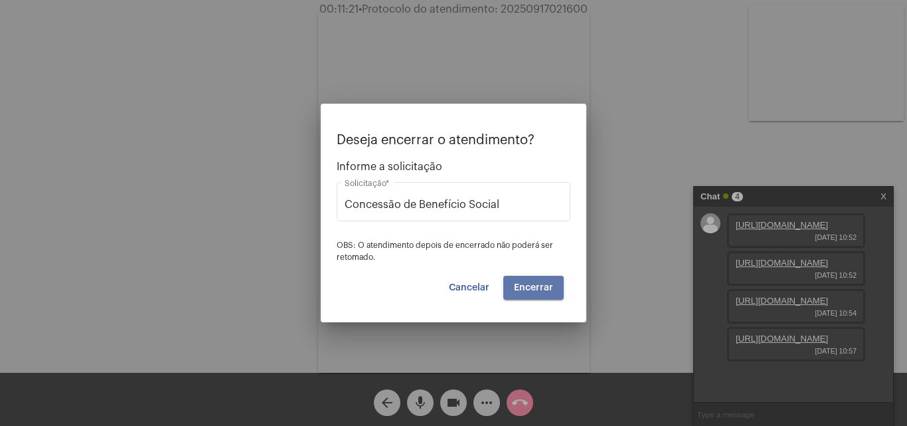
click at [539, 280] on button "Encerrar" at bounding box center [533, 288] width 60 height 24
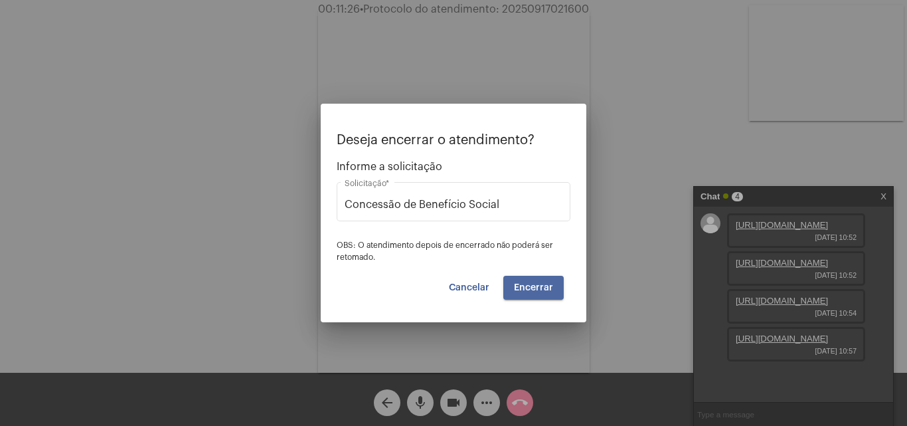
click at [539, 280] on button "Encerrar" at bounding box center [533, 288] width 60 height 24
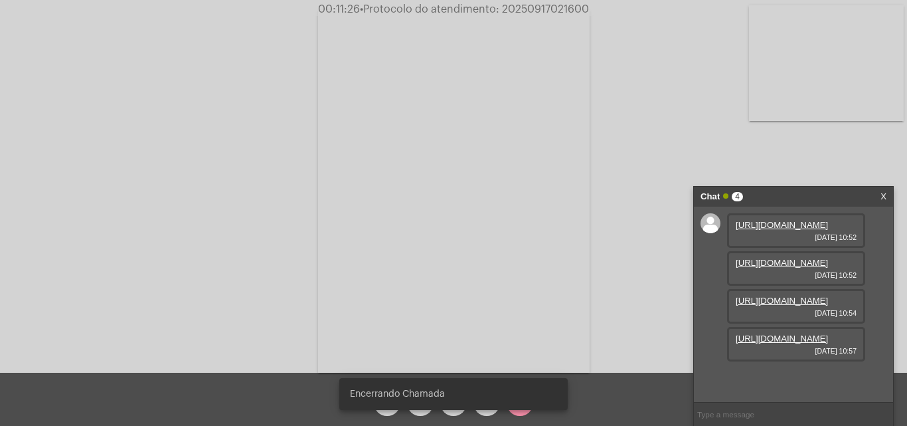
click at [539, 280] on video at bounding box center [454, 191] width 272 height 363
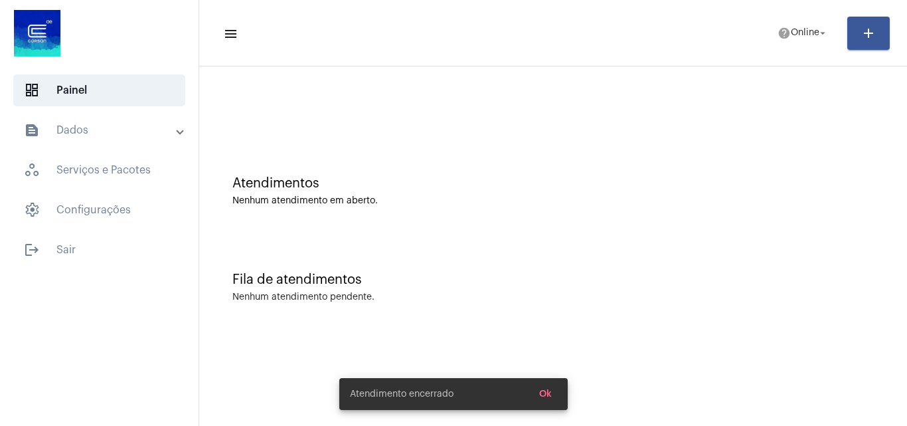
click at [548, 394] on span "Ok" at bounding box center [545, 393] width 13 height 9
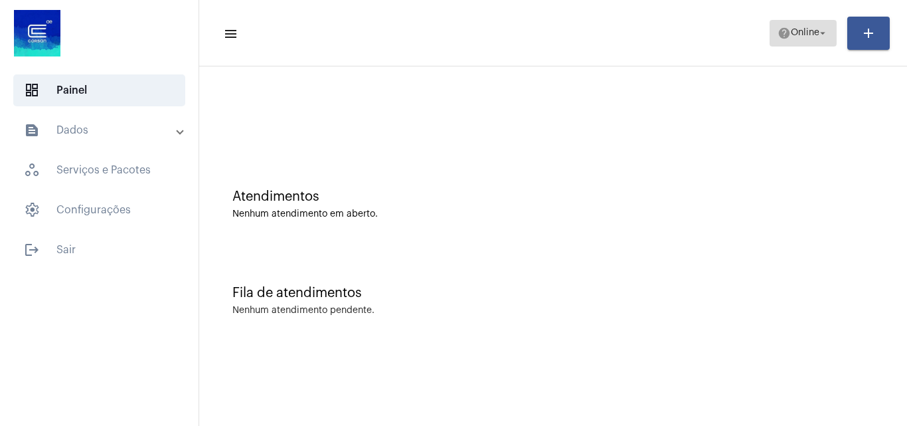
click at [803, 27] on span "help Online arrow_drop_down" at bounding box center [803, 33] width 51 height 24
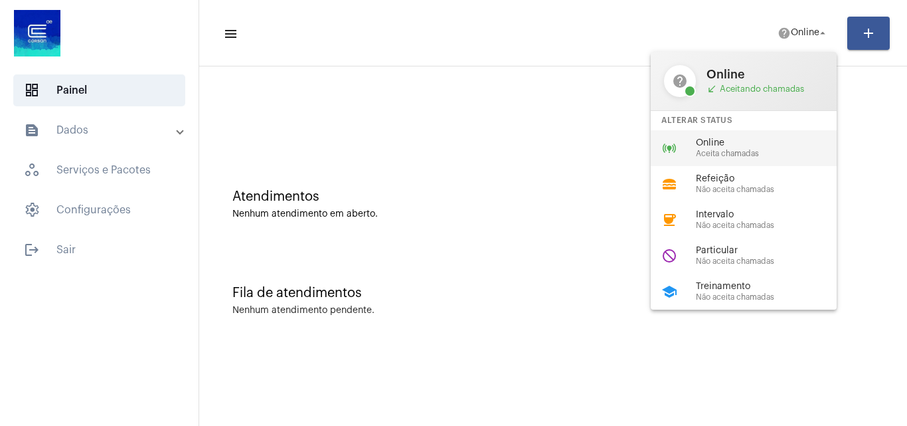
click at [707, 155] on span "Aceita chamadas" at bounding box center [771, 153] width 151 height 9
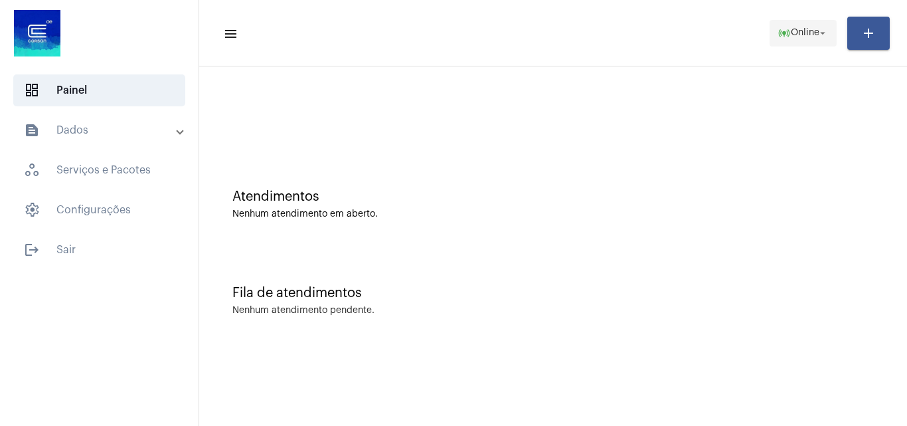
click at [795, 27] on span "online_prediction Online arrow_drop_down" at bounding box center [803, 33] width 51 height 24
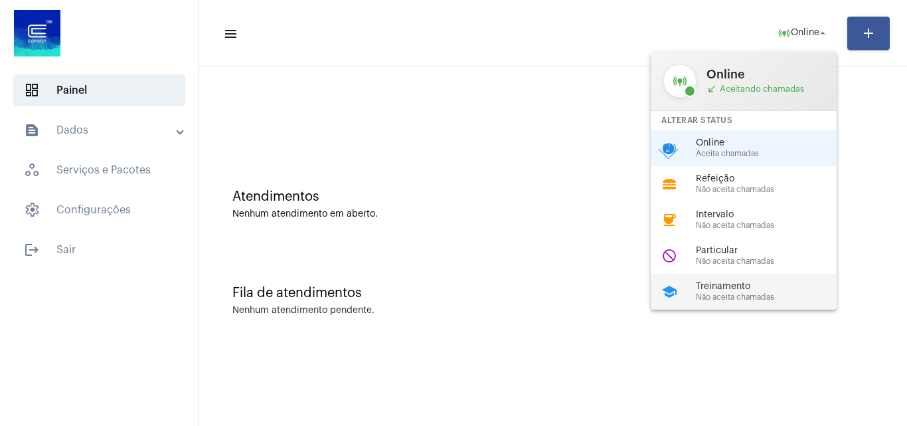
click at [736, 294] on span "Não aceita chamadas" at bounding box center [771, 297] width 151 height 9
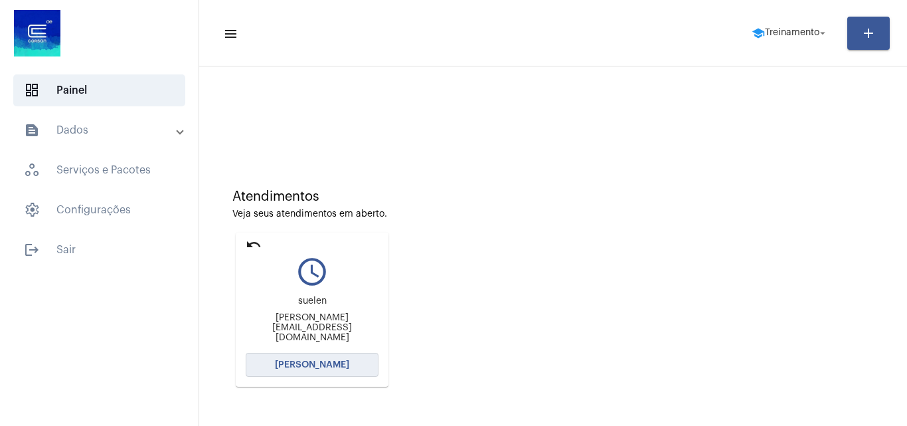
click at [317, 371] on button "[PERSON_NAME]" at bounding box center [312, 365] width 133 height 24
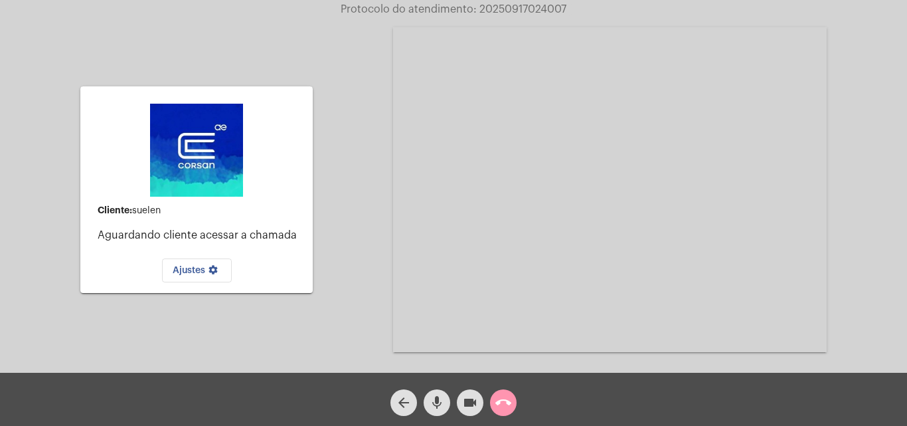
click at [511, 401] on mat-icon "call_end" at bounding box center [503, 402] width 16 height 16
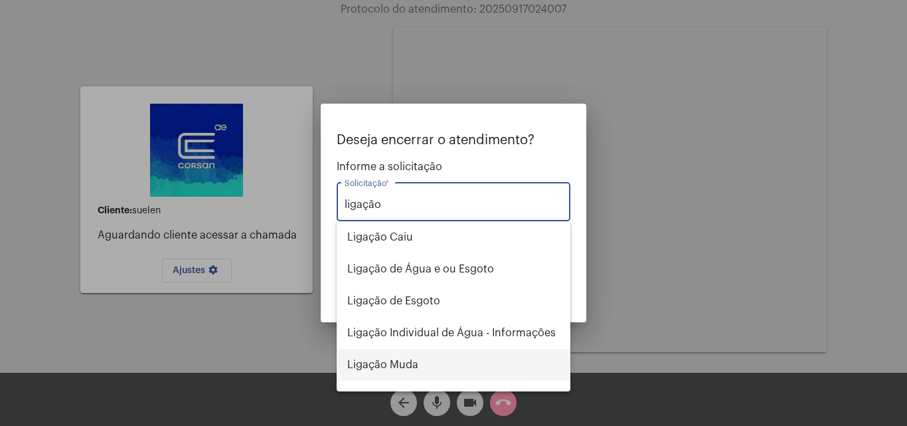
click at [413, 371] on span "Ligação Muda" at bounding box center [453, 365] width 212 height 32
type input "Ligação Muda"
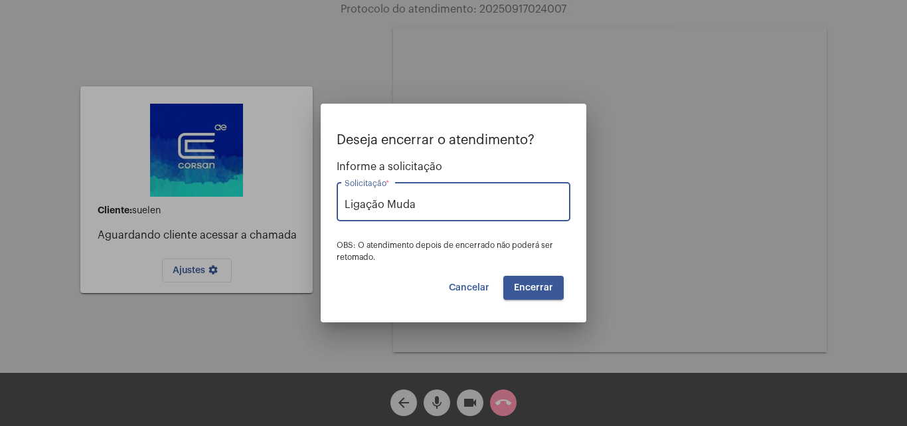
click at [539, 283] on span "Encerrar" at bounding box center [533, 287] width 39 height 9
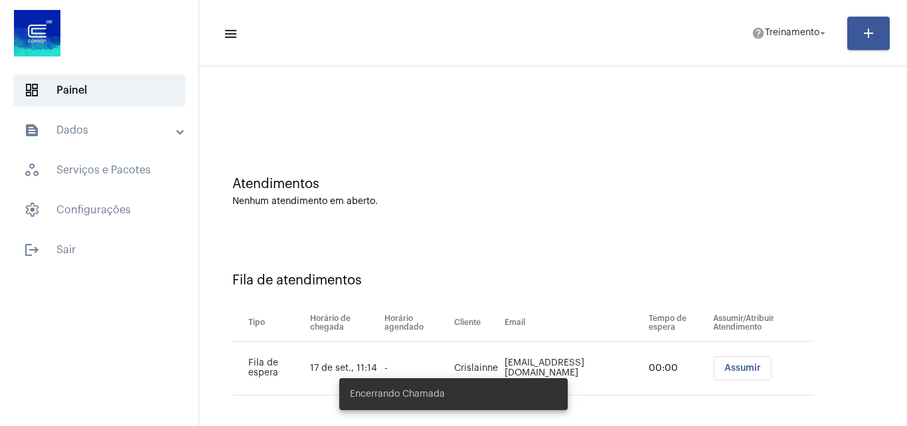
scroll to position [18, 0]
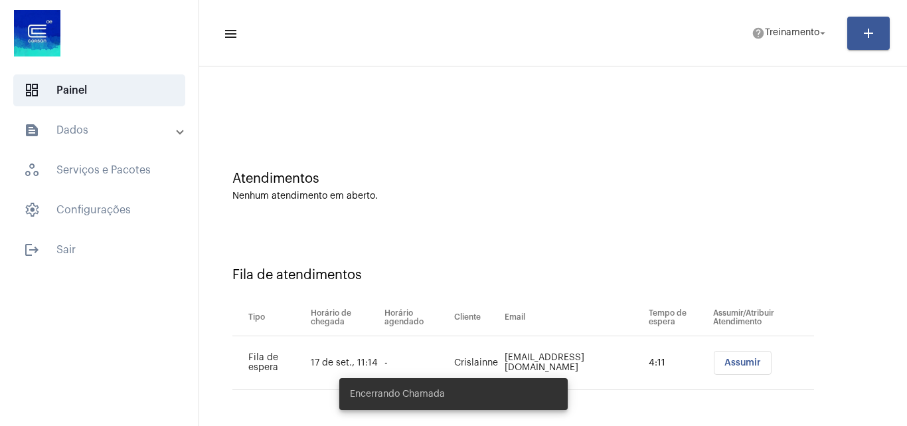
click at [730, 362] on span "Assumir" at bounding box center [742, 362] width 37 height 9
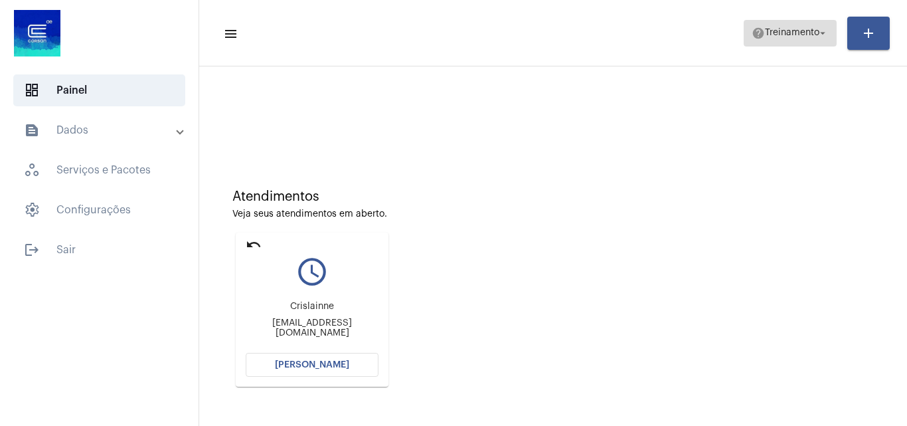
click at [772, 37] on span "Treinamento" at bounding box center [792, 33] width 54 height 9
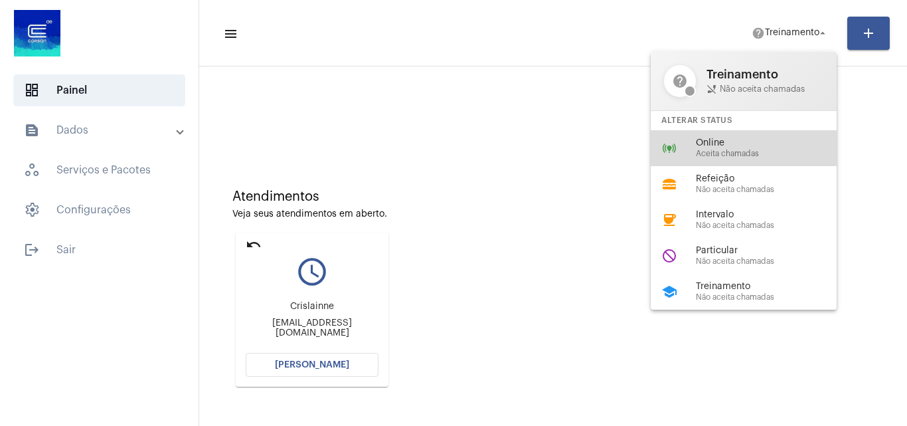
click at [707, 142] on span "Online" at bounding box center [771, 143] width 151 height 10
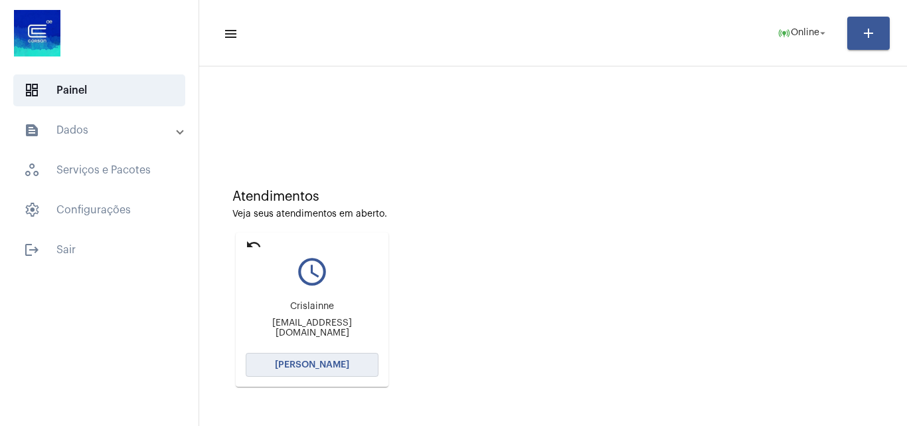
click at [321, 364] on span "[PERSON_NAME]" at bounding box center [312, 364] width 74 height 9
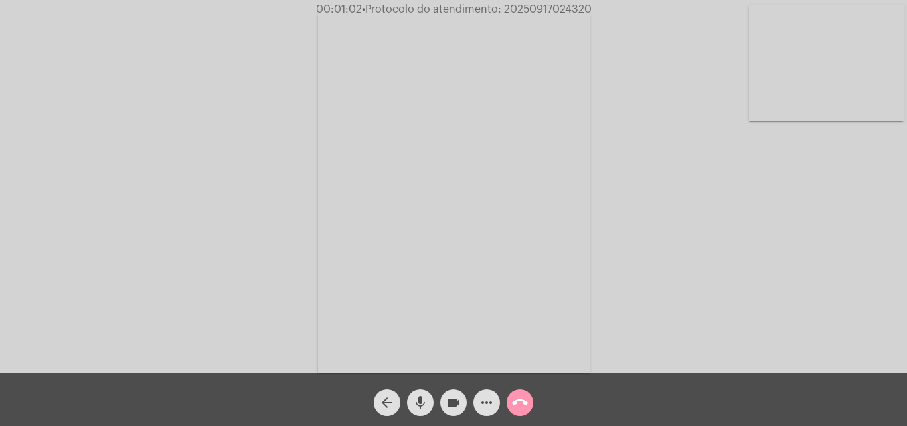
click at [560, 11] on span "• Protocolo do atendimento: 20250917024320" at bounding box center [477, 9] width 230 height 11
drag, startPoint x: 560, startPoint y: 11, endPoint x: 549, endPoint y: 7, distance: 11.3
click at [549, 7] on span "• Protocolo do atendimento: 20250917024320" at bounding box center [477, 9] width 230 height 11
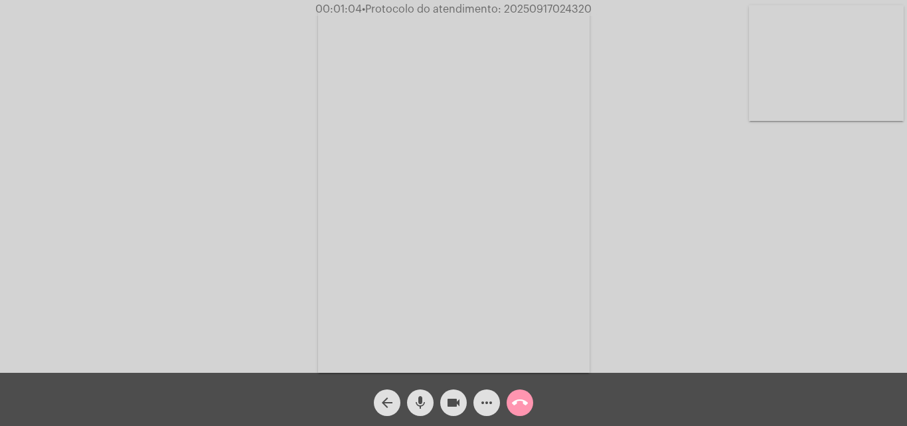
copy span "20250917024320"
drag, startPoint x: 491, startPoint y: 399, endPoint x: 491, endPoint y: 392, distance: 7.3
click at [491, 399] on mat-icon "more_horiz" at bounding box center [487, 402] width 16 height 16
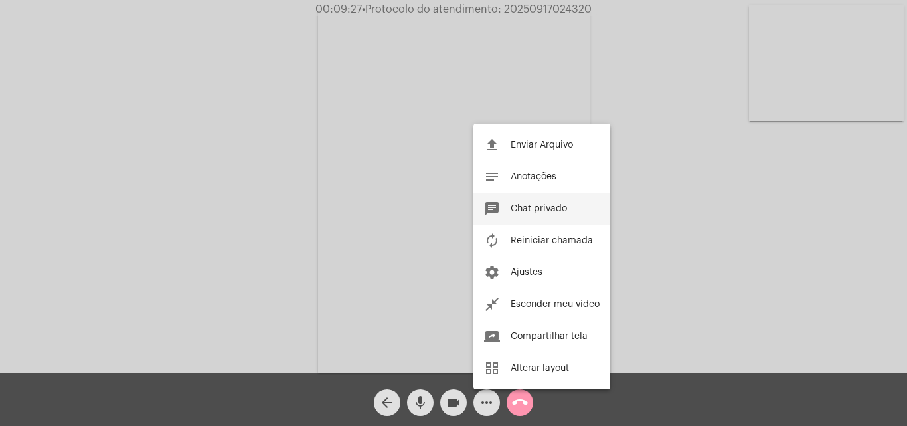
click at [554, 207] on span "Chat privado" at bounding box center [539, 208] width 56 height 9
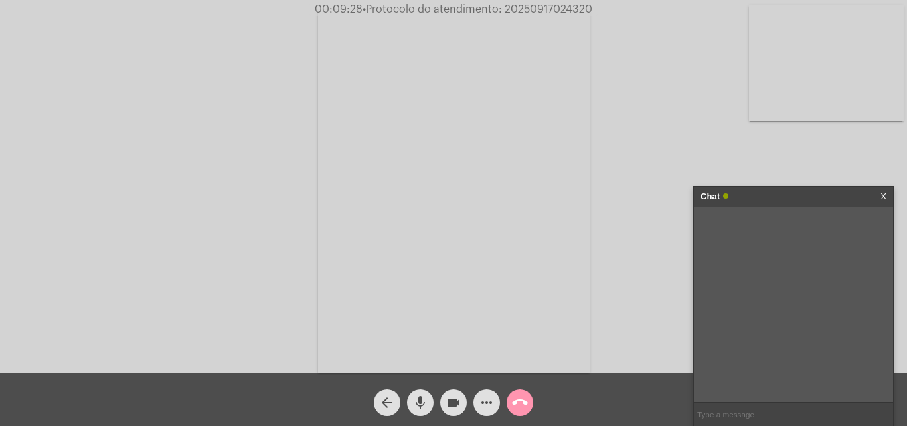
click at [707, 405] on input "text" at bounding box center [793, 413] width 199 height 23
paste input "20250917024320"
type input "20250917024320"
click at [523, 394] on mat-icon "call_end" at bounding box center [520, 402] width 16 height 16
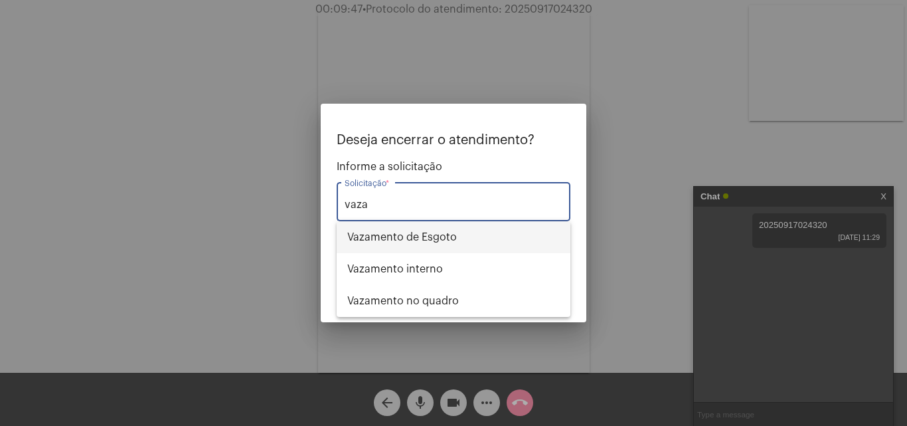
click at [471, 237] on span "⁠Vazamento de Esgoto" at bounding box center [453, 237] width 212 height 32
type input "⁠Vazamento de Esgoto"
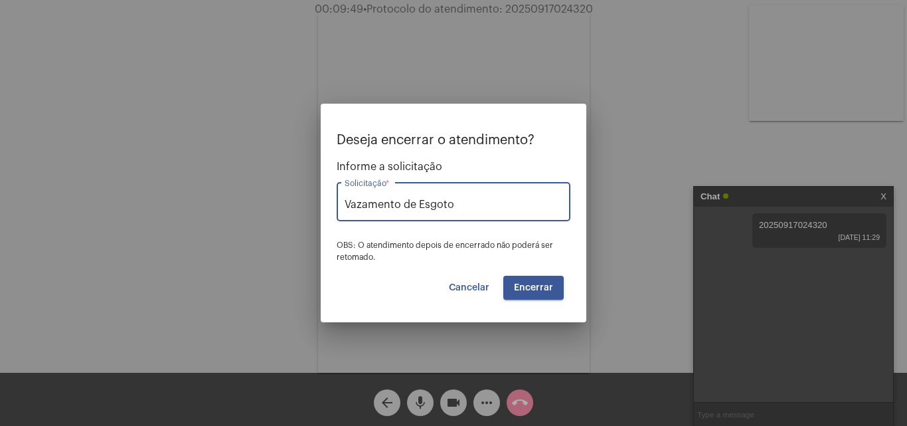
click at [537, 285] on span "Encerrar" at bounding box center [533, 287] width 39 height 9
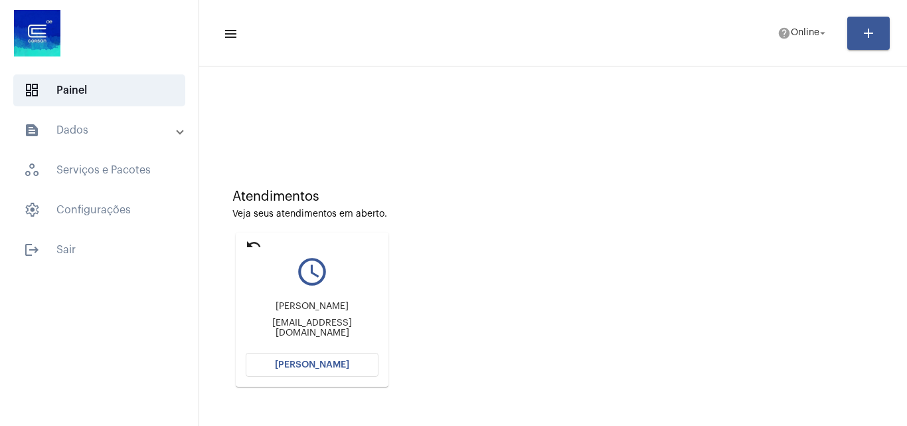
click at [330, 363] on span "[PERSON_NAME]" at bounding box center [312, 364] width 74 height 9
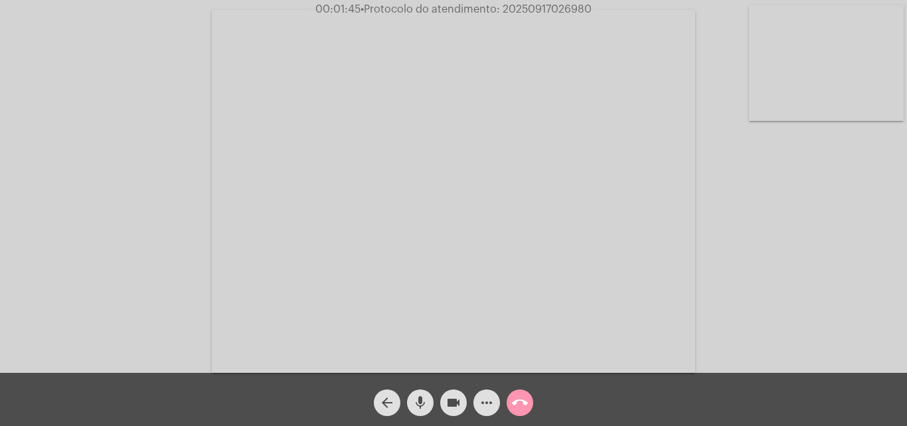
click at [811, 95] on video at bounding box center [826, 63] width 155 height 116
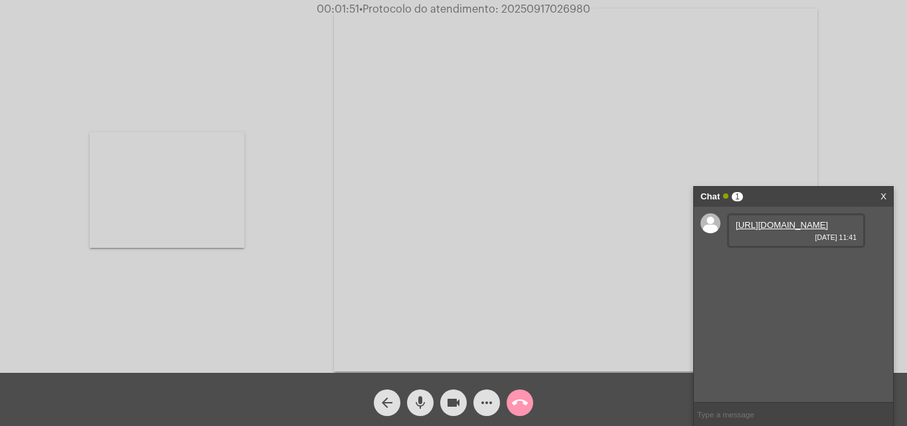
click at [784, 230] on link "[URL][DOMAIN_NAME]" at bounding box center [782, 225] width 92 height 10
click at [797, 268] on link "[URL][DOMAIN_NAME]" at bounding box center [782, 263] width 92 height 10
drag, startPoint x: 161, startPoint y: 226, endPoint x: 266, endPoint y: 181, distance: 114.2
click at [161, 225] on video at bounding box center [167, 190] width 155 height 116
click at [834, 57] on video at bounding box center [826, 63] width 155 height 116
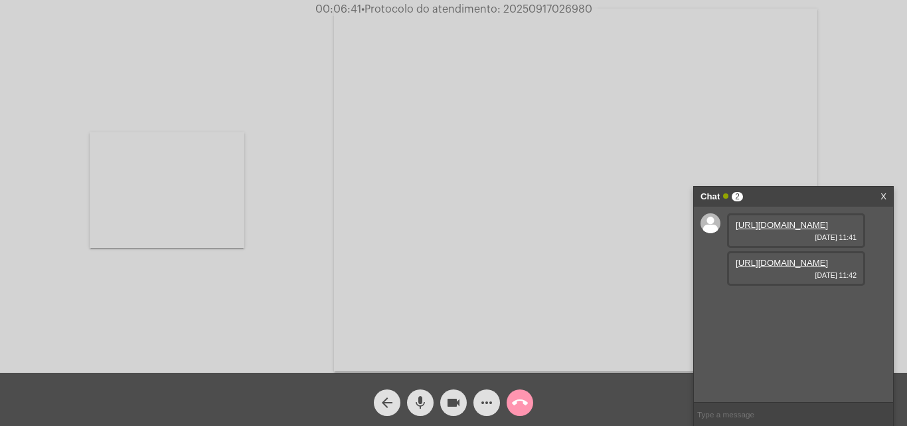
click at [500, 401] on div "more_horiz" at bounding box center [486, 398] width 33 height 33
click at [492, 402] on mat-icon "more_horiz" at bounding box center [487, 402] width 16 height 16
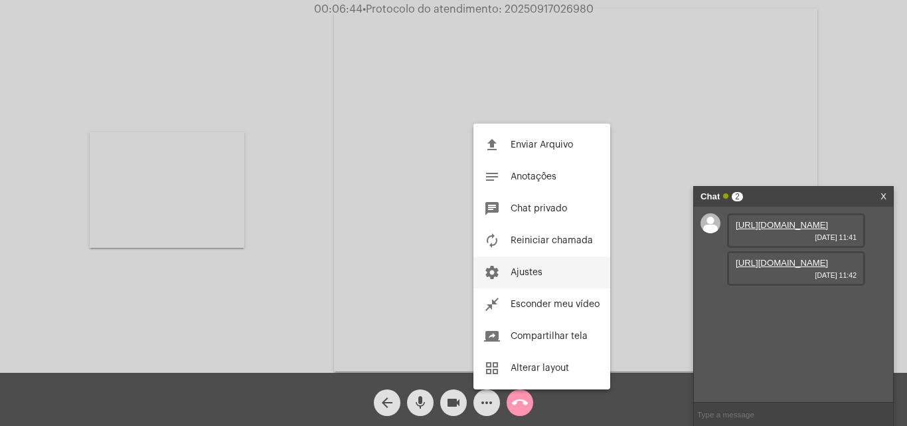
click at [528, 275] on span "Ajustes" at bounding box center [527, 272] width 32 height 9
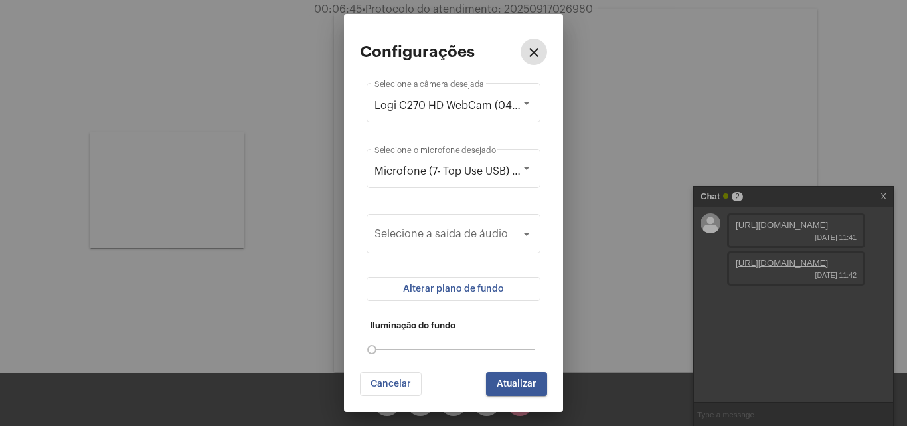
click at [495, 292] on span "Alterar plano de fundo" at bounding box center [453, 288] width 101 height 9
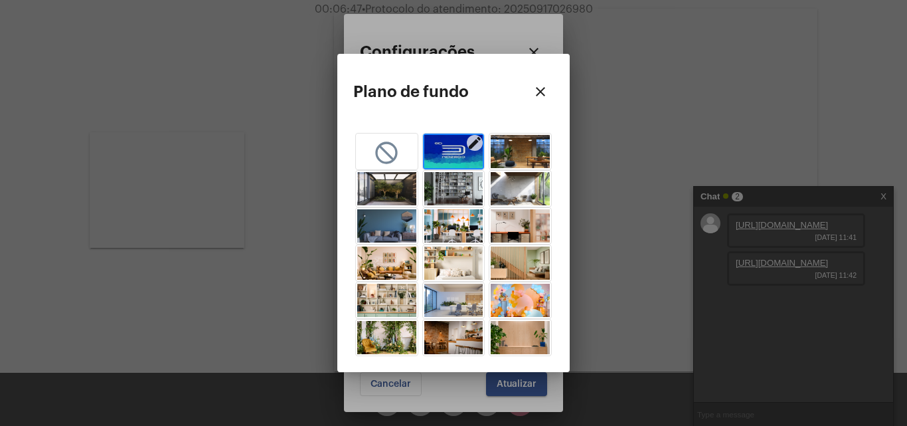
click at [444, 152] on img "button" at bounding box center [453, 151] width 59 height 33
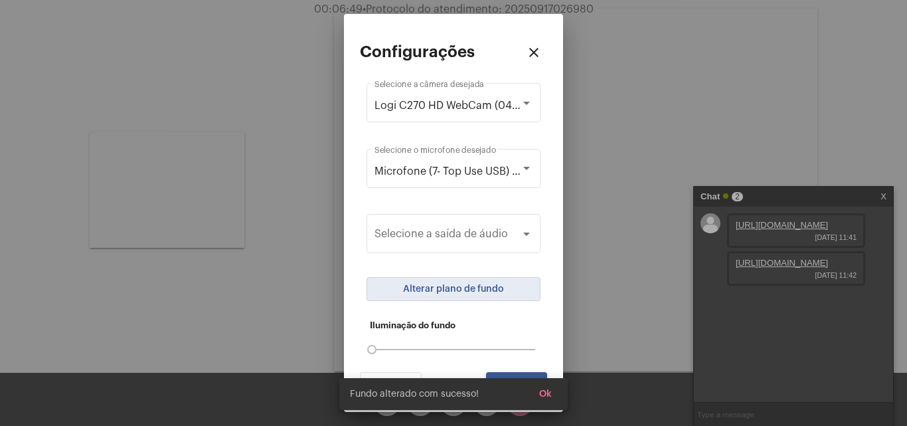
click at [548, 394] on span "Ok" at bounding box center [545, 393] width 13 height 9
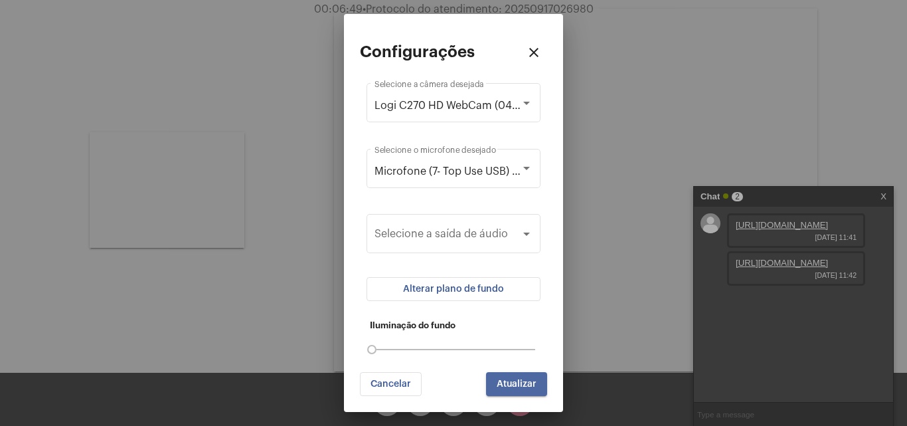
click at [509, 382] on span "Atualizar" at bounding box center [517, 383] width 40 height 9
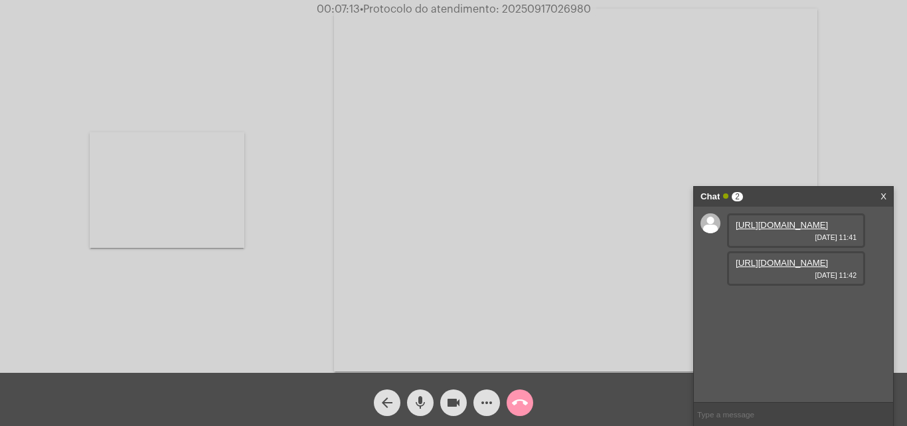
click at [174, 177] on video at bounding box center [167, 190] width 155 height 116
click at [790, 305] on link "[URL][DOMAIN_NAME]" at bounding box center [782, 300] width 92 height 10
click at [422, 402] on mat-icon "mic" at bounding box center [420, 402] width 16 height 16
click at [452, 402] on mat-icon "videocam" at bounding box center [454, 402] width 16 height 16
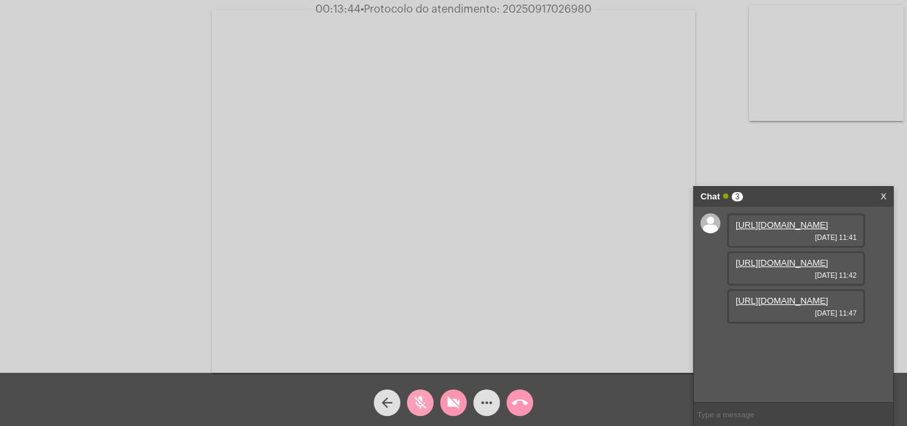
click at [422, 403] on mat-icon "mic_off" at bounding box center [420, 402] width 16 height 16
click at [450, 394] on mat-icon "videocam_off" at bounding box center [454, 402] width 16 height 16
click at [485, 409] on mat-icon "more_horiz" at bounding box center [487, 402] width 16 height 16
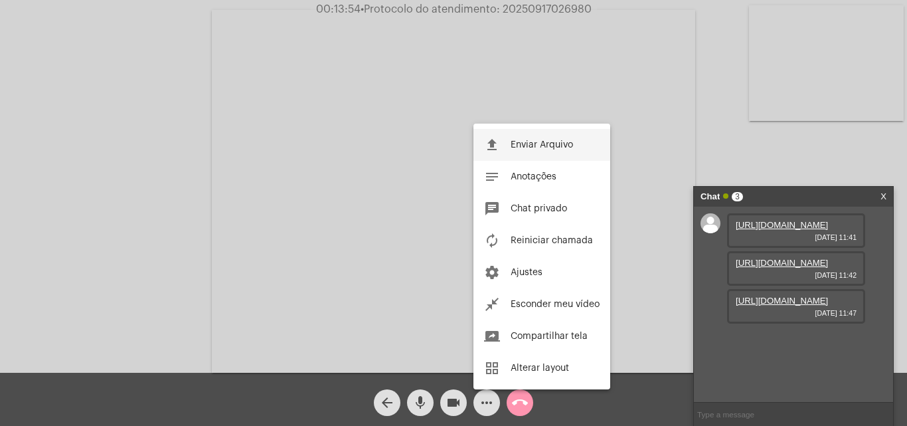
click at [524, 159] on button "file_upload Enviar Arquivo" at bounding box center [541, 145] width 137 height 32
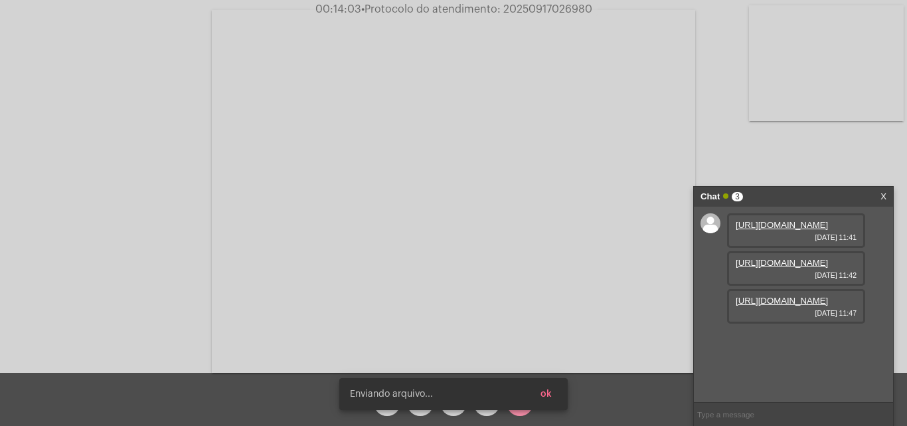
scroll to position [79, 0]
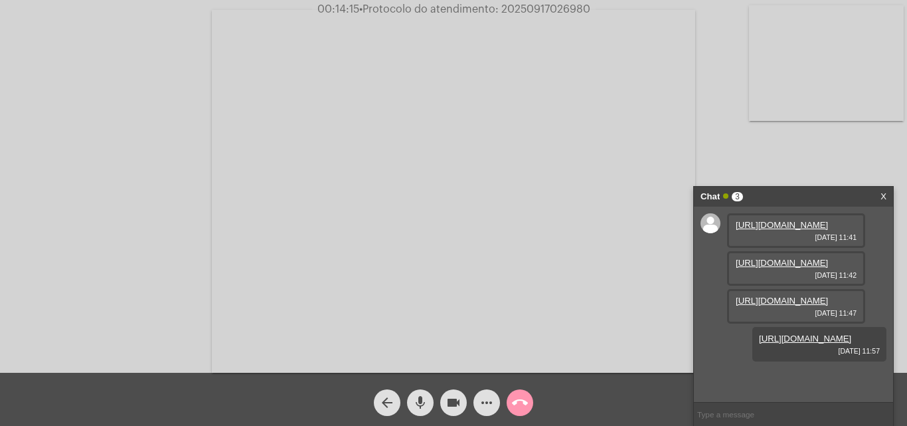
click at [548, 12] on span "• Protocolo do atendimento: 20250917026980" at bounding box center [474, 9] width 231 height 11
drag, startPoint x: 548, startPoint y: 12, endPoint x: 531, endPoint y: 7, distance: 17.2
click at [531, 7] on span "• Protocolo do atendimento: 20250917026980" at bounding box center [474, 9] width 231 height 11
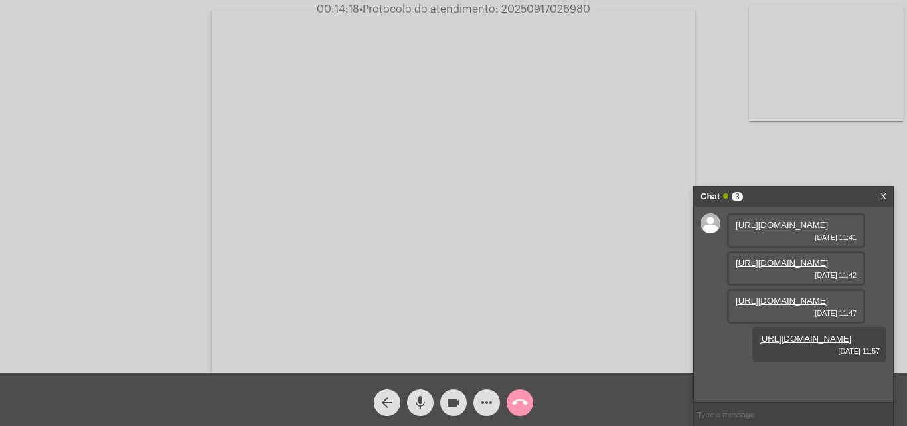
copy span "20250917026980"
click at [517, 398] on mat-icon "call_end" at bounding box center [520, 402] width 16 height 16
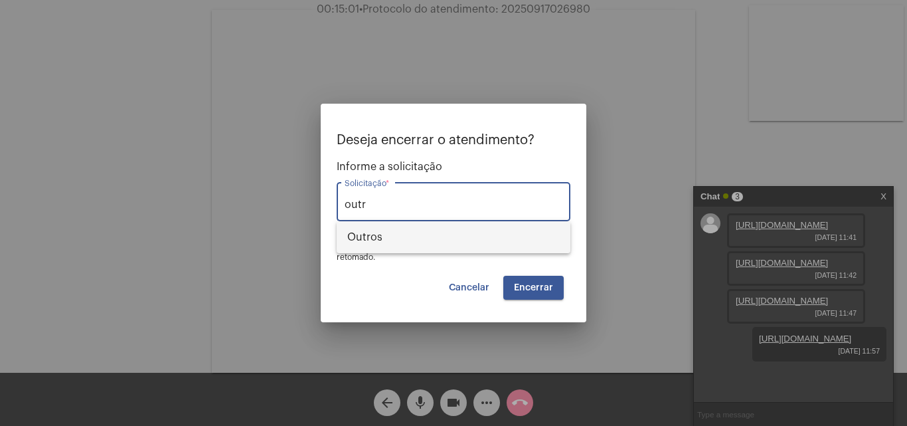
drag, startPoint x: 454, startPoint y: 244, endPoint x: 514, endPoint y: 274, distance: 67.7
click at [454, 244] on span "Outros" at bounding box center [453, 237] width 212 height 32
type input "Outros"
click at [518, 284] on span "Encerrar" at bounding box center [533, 287] width 39 height 9
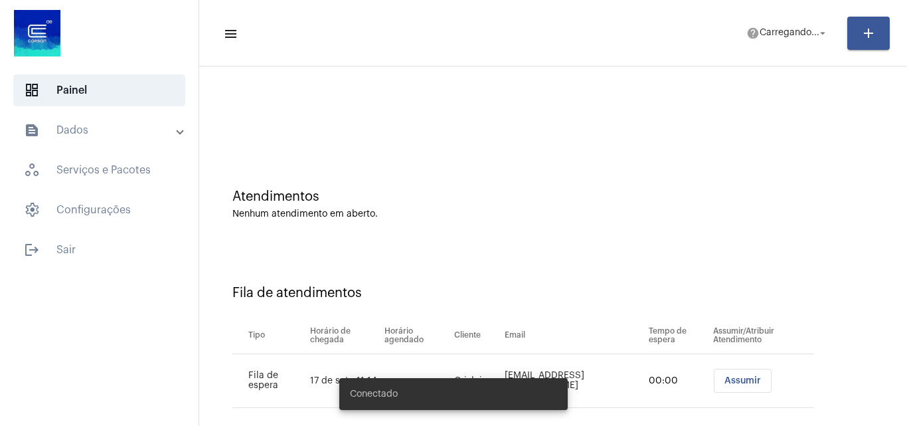
click at [133, 137] on mat-panel-title "text_snippet_outlined Dados" at bounding box center [100, 130] width 153 height 16
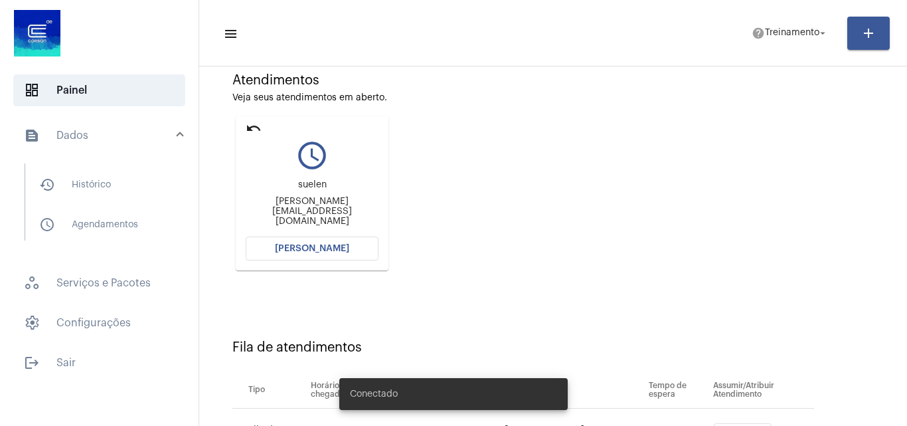
scroll to position [189, 0]
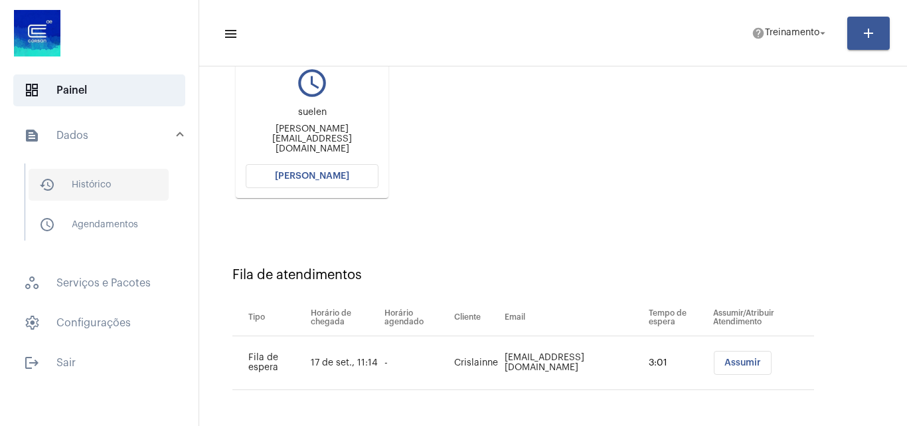
click at [120, 193] on span "history_outlined Histórico" at bounding box center [99, 185] width 140 height 32
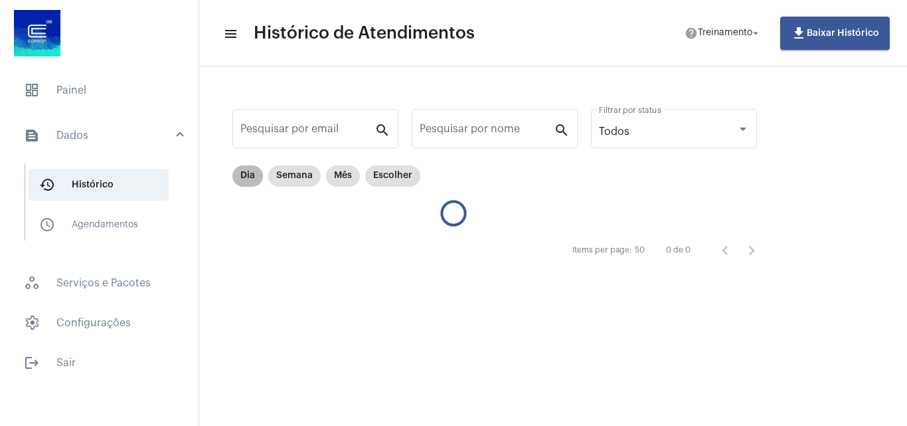
click at [241, 171] on mat-chip "Dia" at bounding box center [247, 175] width 31 height 21
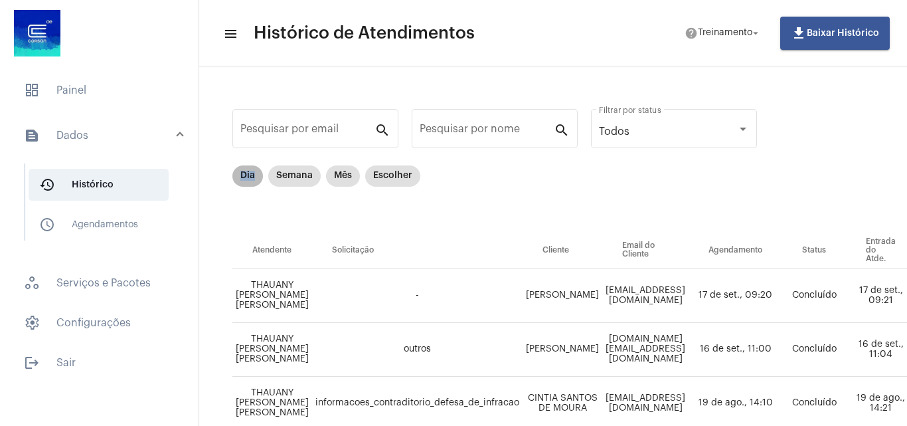
click at [244, 173] on mat-chip "Dia" at bounding box center [247, 175] width 31 height 21
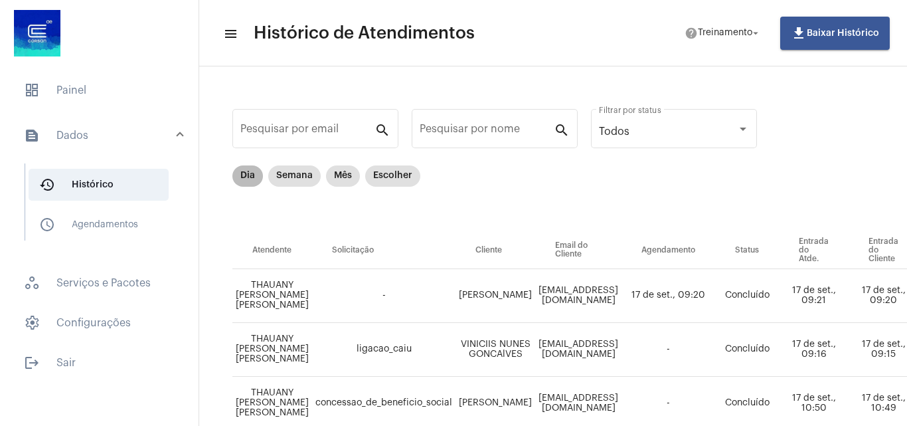
click at [242, 172] on mat-chip "Dia" at bounding box center [247, 175] width 31 height 21
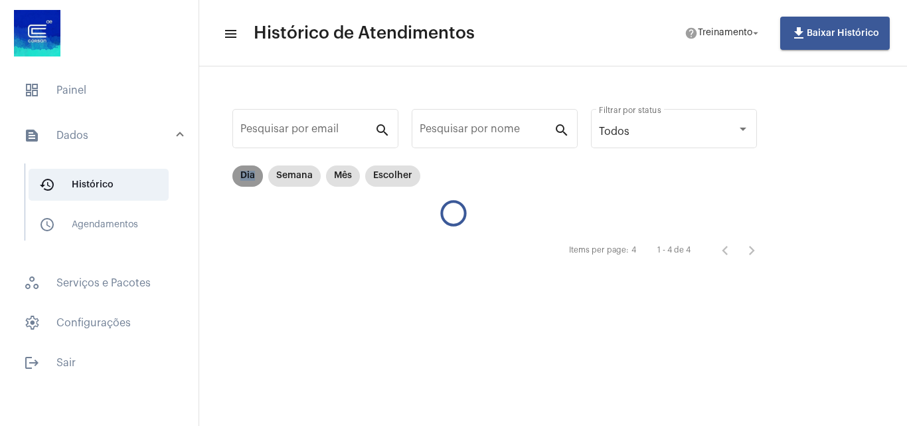
click at [242, 172] on mat-chip "Dia" at bounding box center [247, 175] width 31 height 21
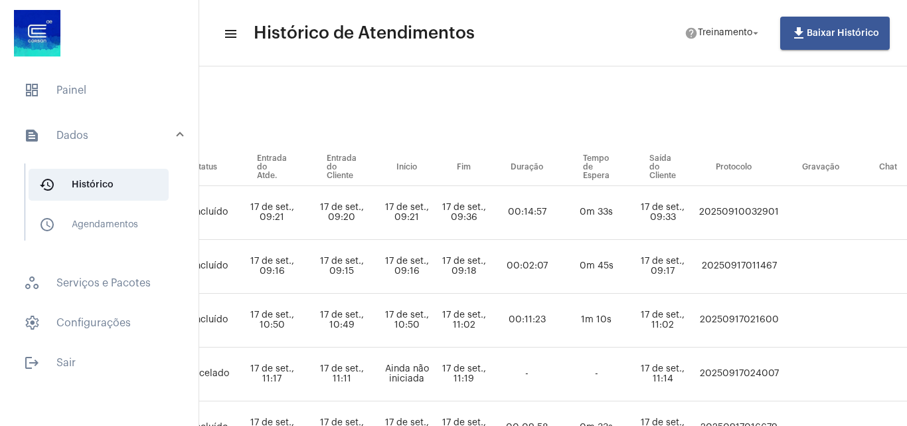
scroll to position [0, 542]
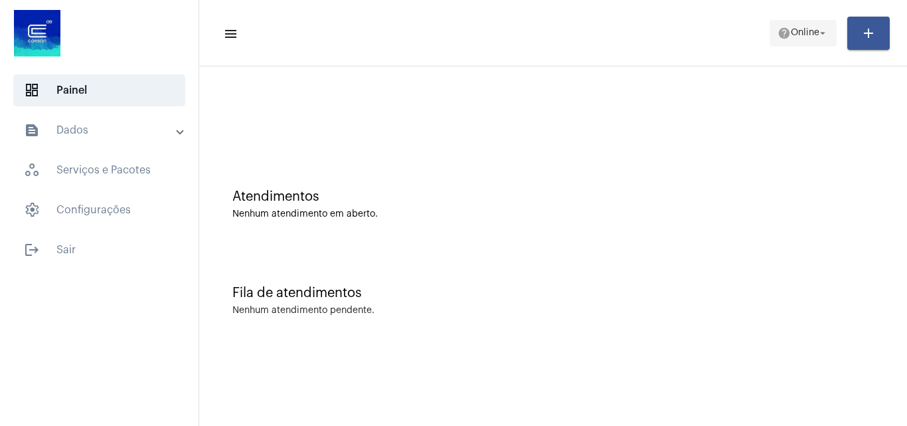
click at [807, 38] on span "help Online arrow_drop_down" at bounding box center [803, 33] width 51 height 24
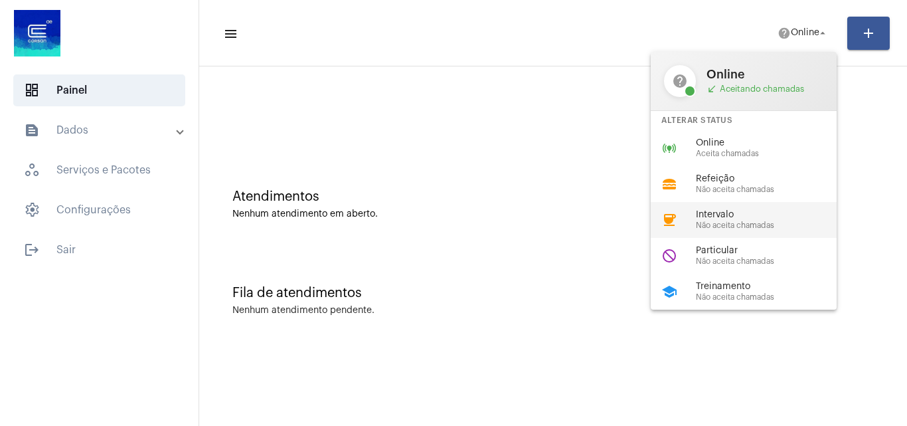
click at [736, 217] on span "Intervalo" at bounding box center [771, 215] width 151 height 10
